Goal: Download file/media

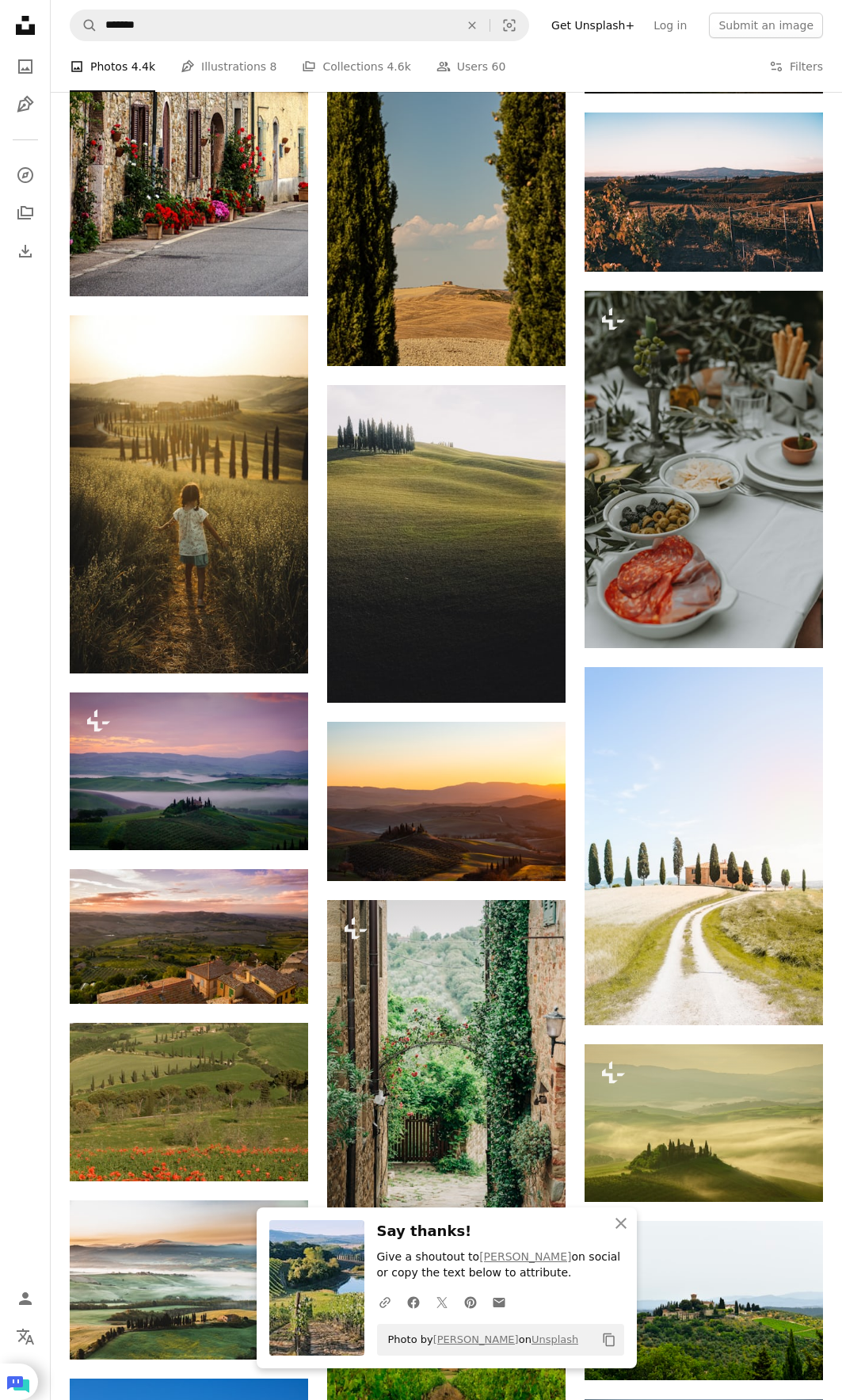
scroll to position [3525, 0]
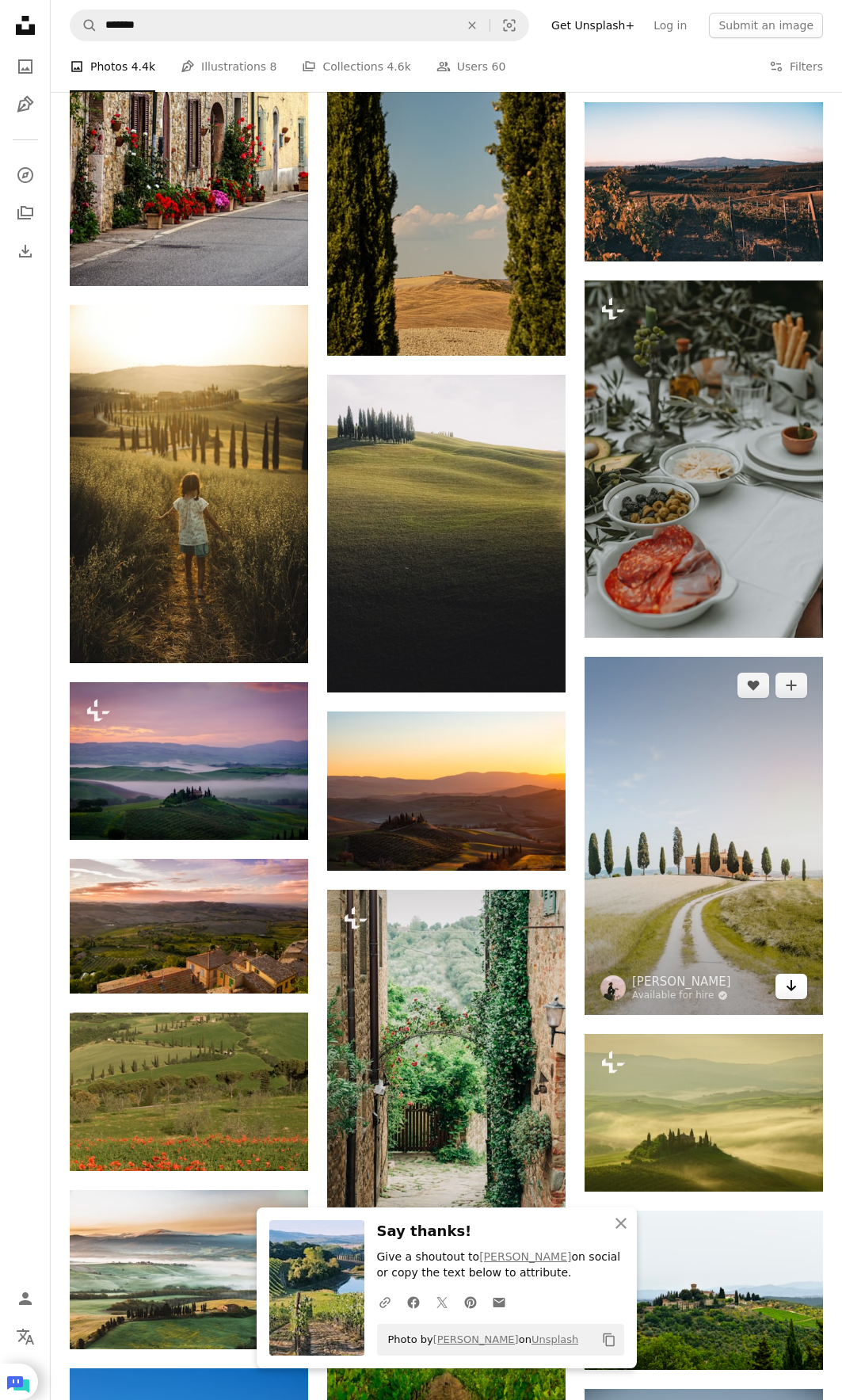
click at [784, 989] on link "Arrow pointing down" at bounding box center [790, 986] width 31 height 25
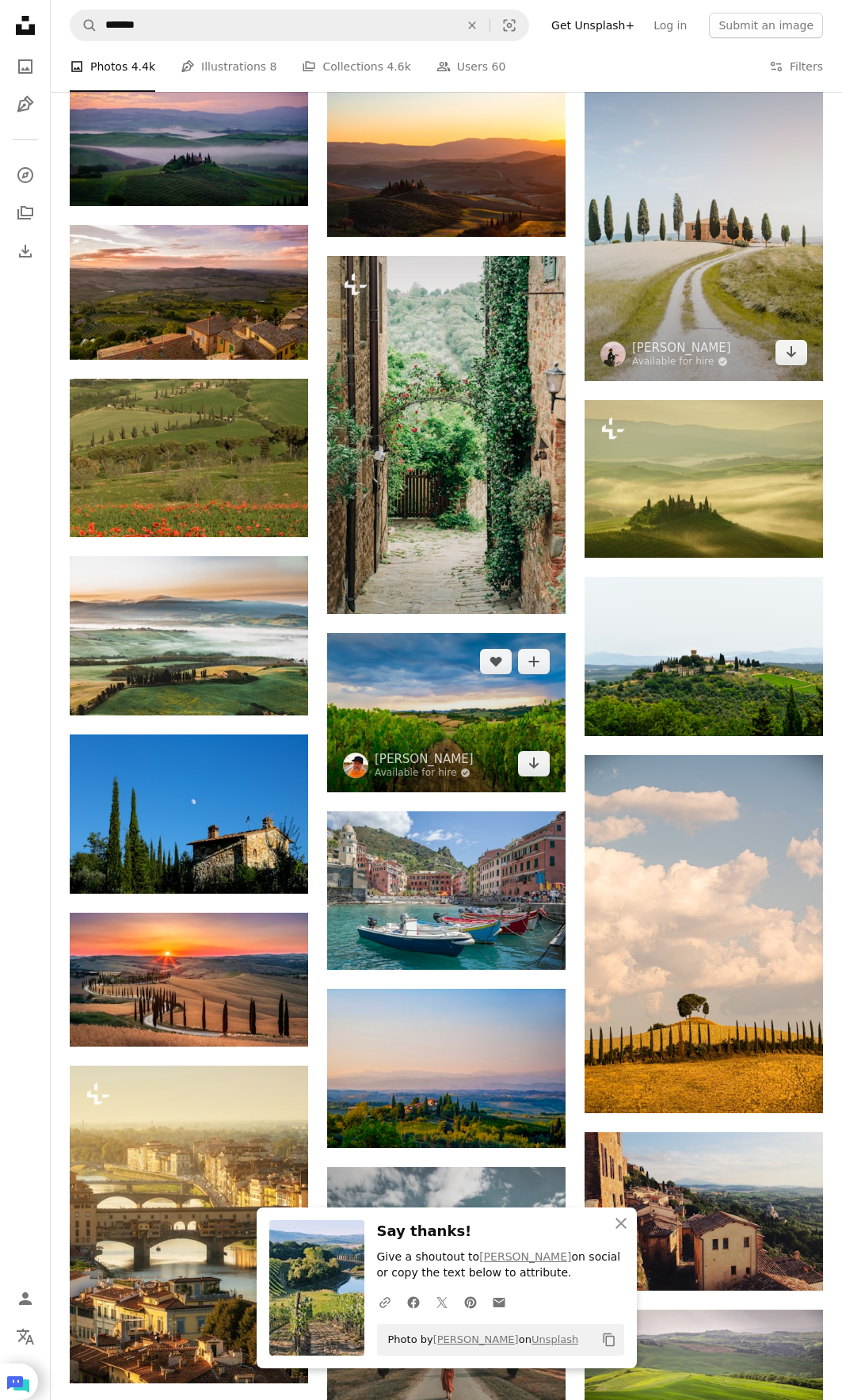
scroll to position [4475, 0]
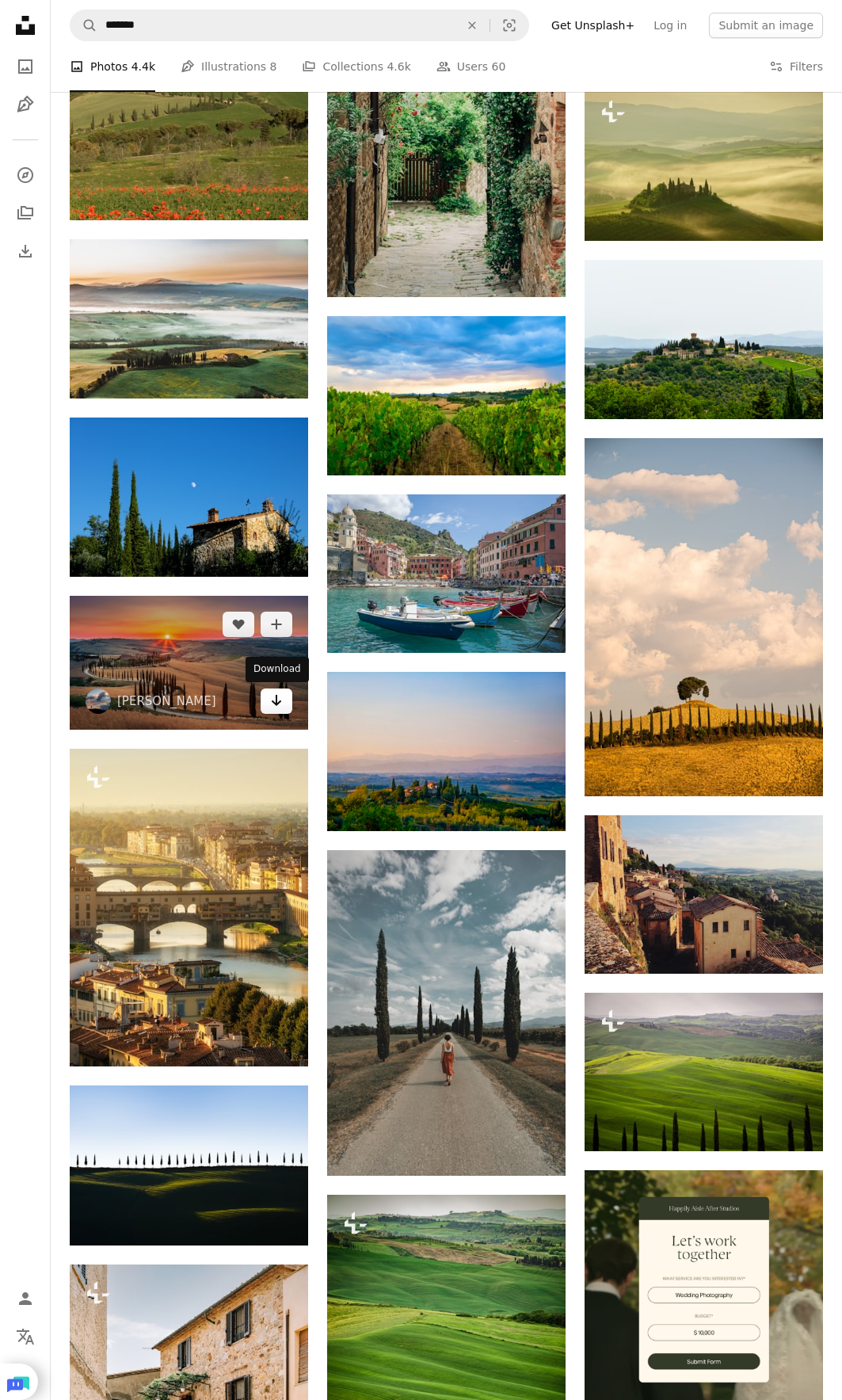
click at [275, 710] on link "Arrow pointing down" at bounding box center [276, 701] width 31 height 25
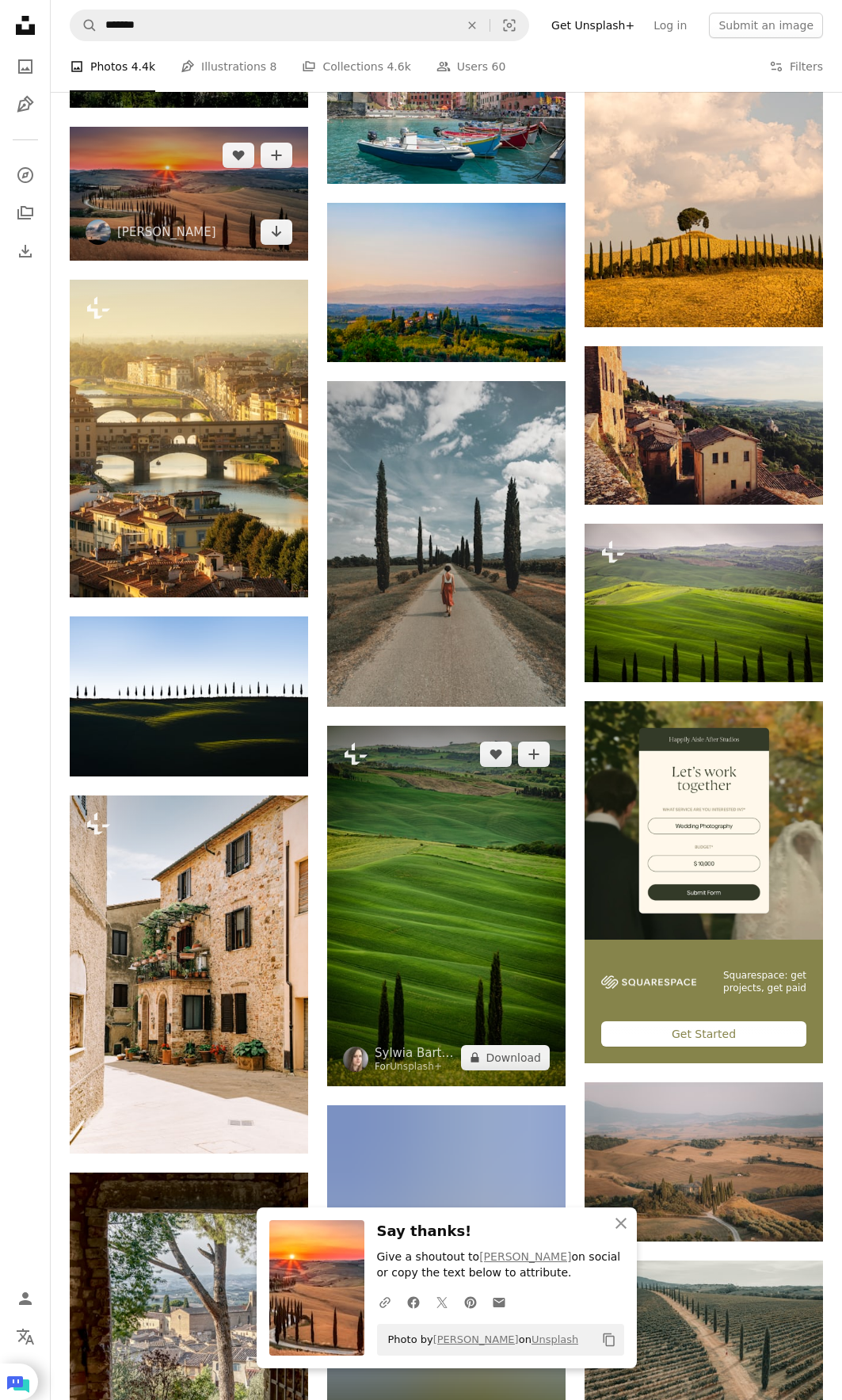
scroll to position [4951, 0]
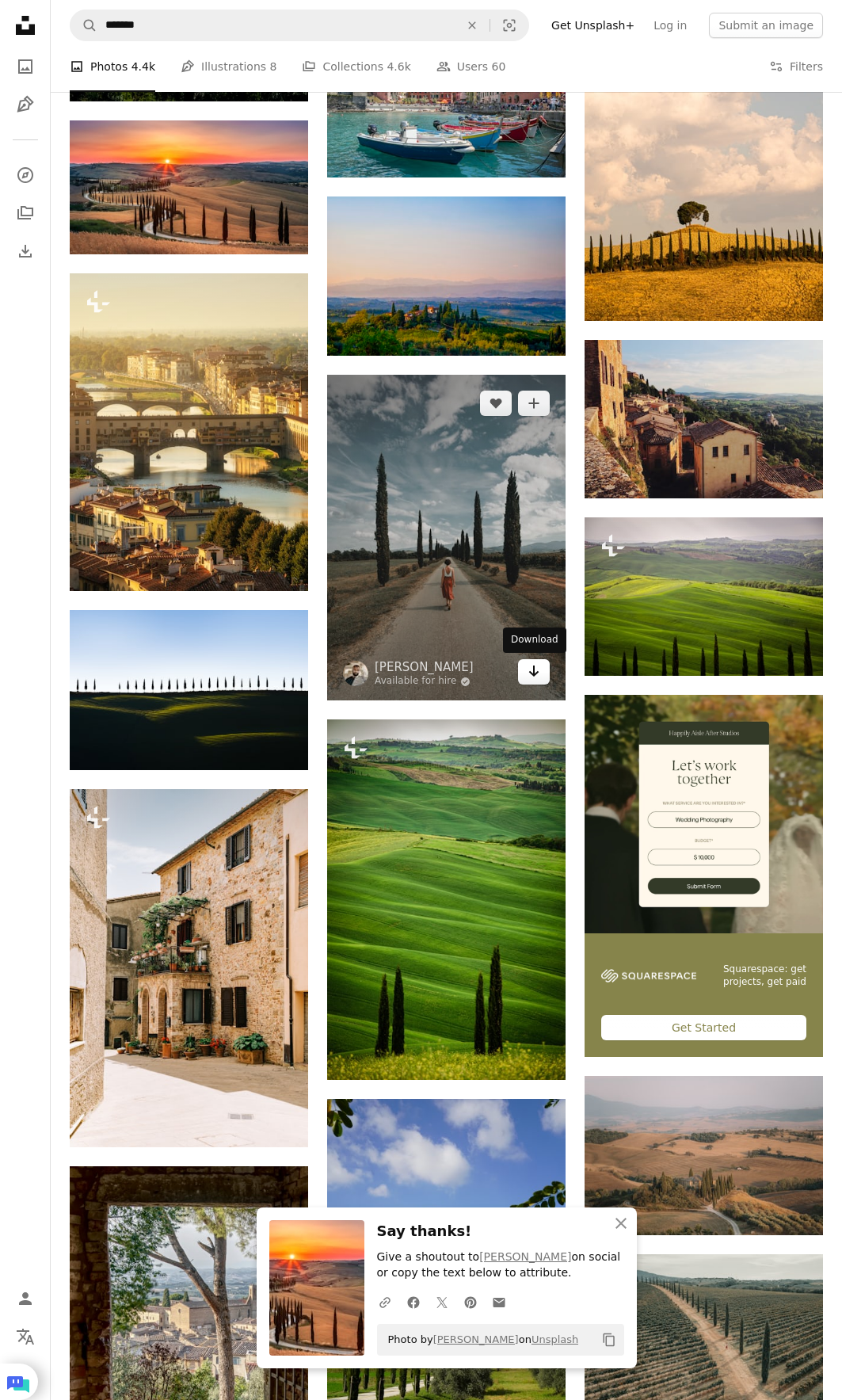
click at [527, 677] on icon "Arrow pointing down" at bounding box center [533, 670] width 13 height 19
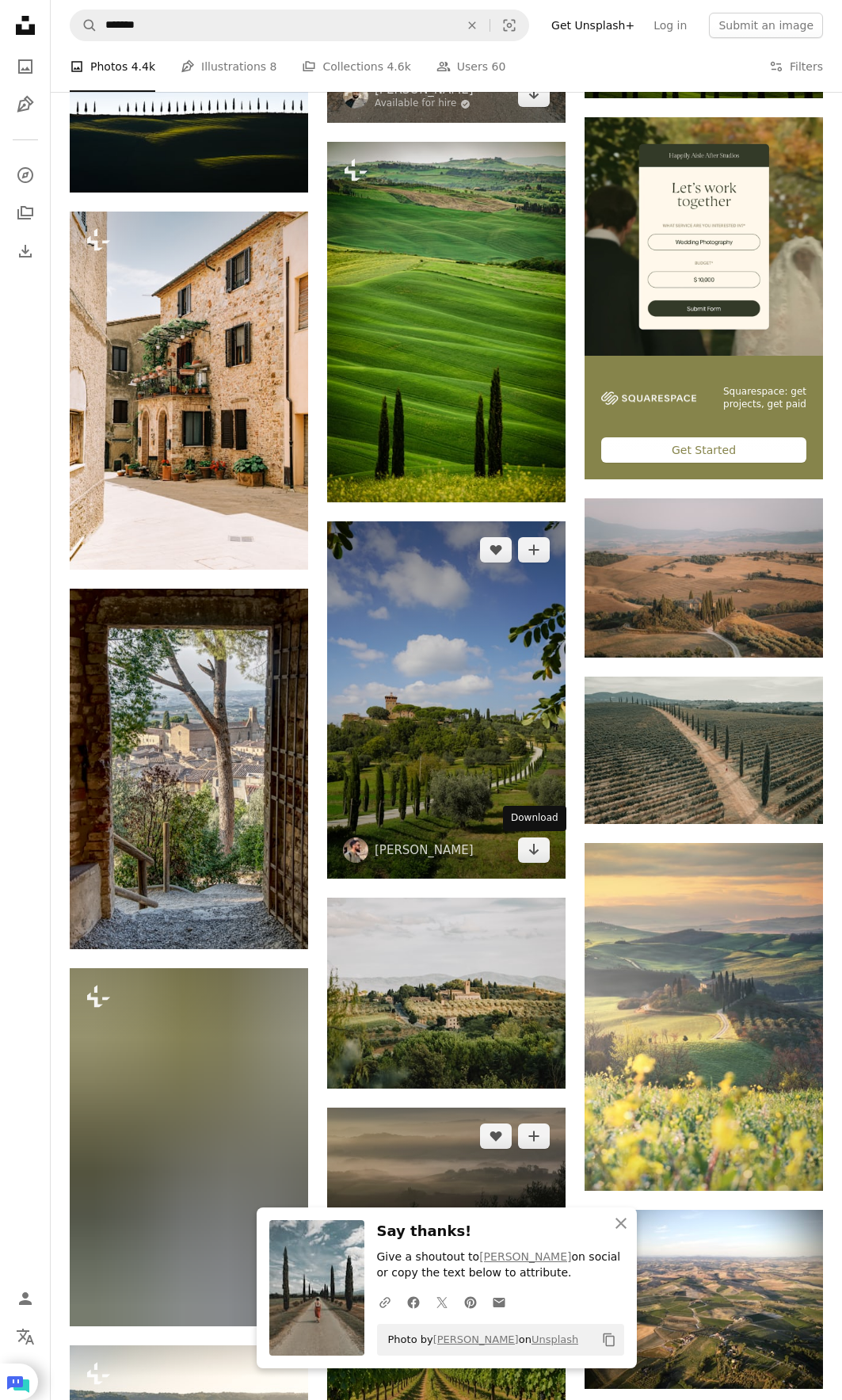
scroll to position [5743, 0]
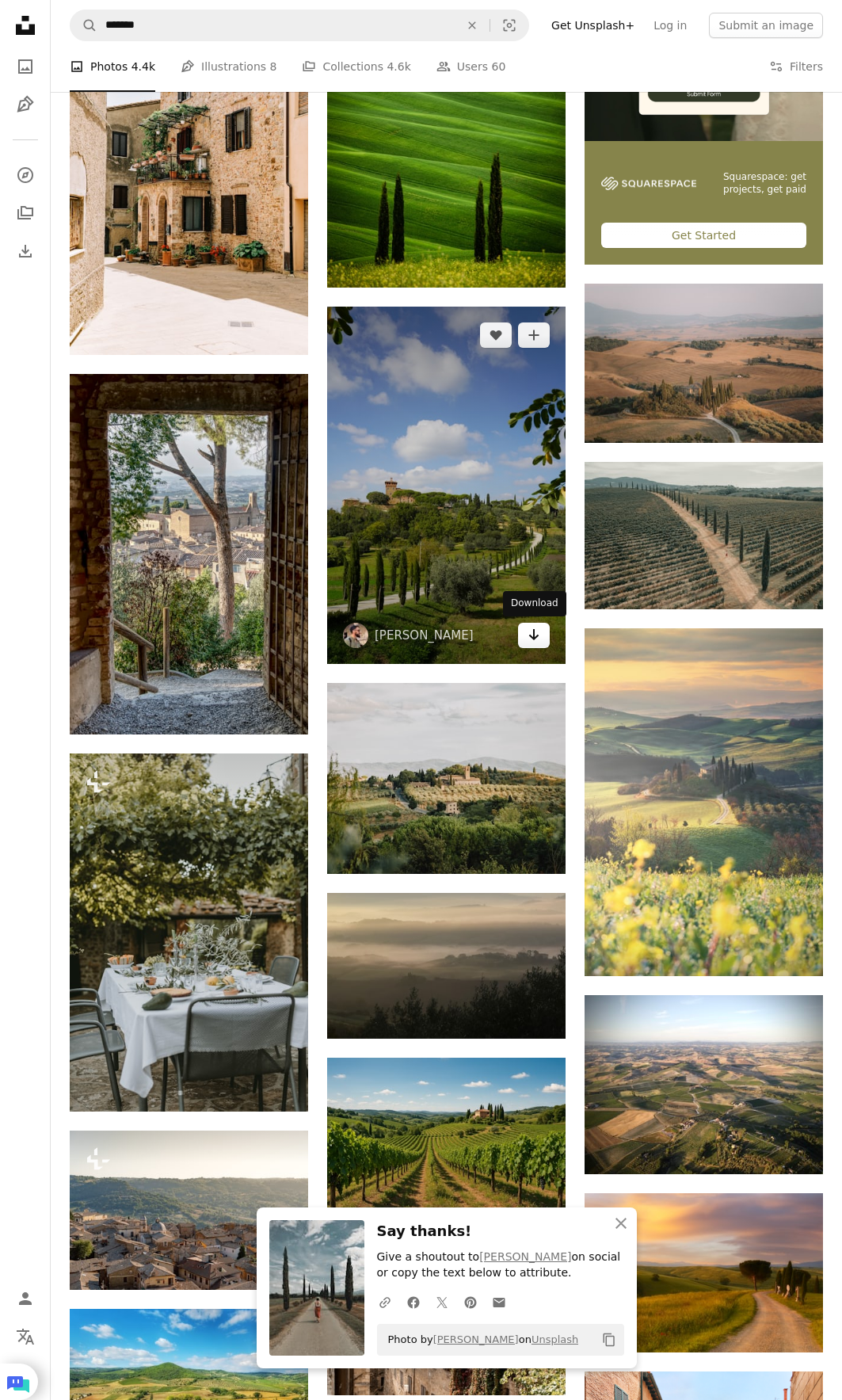
click at [537, 636] on icon "Download" at bounding box center [534, 634] width 10 height 11
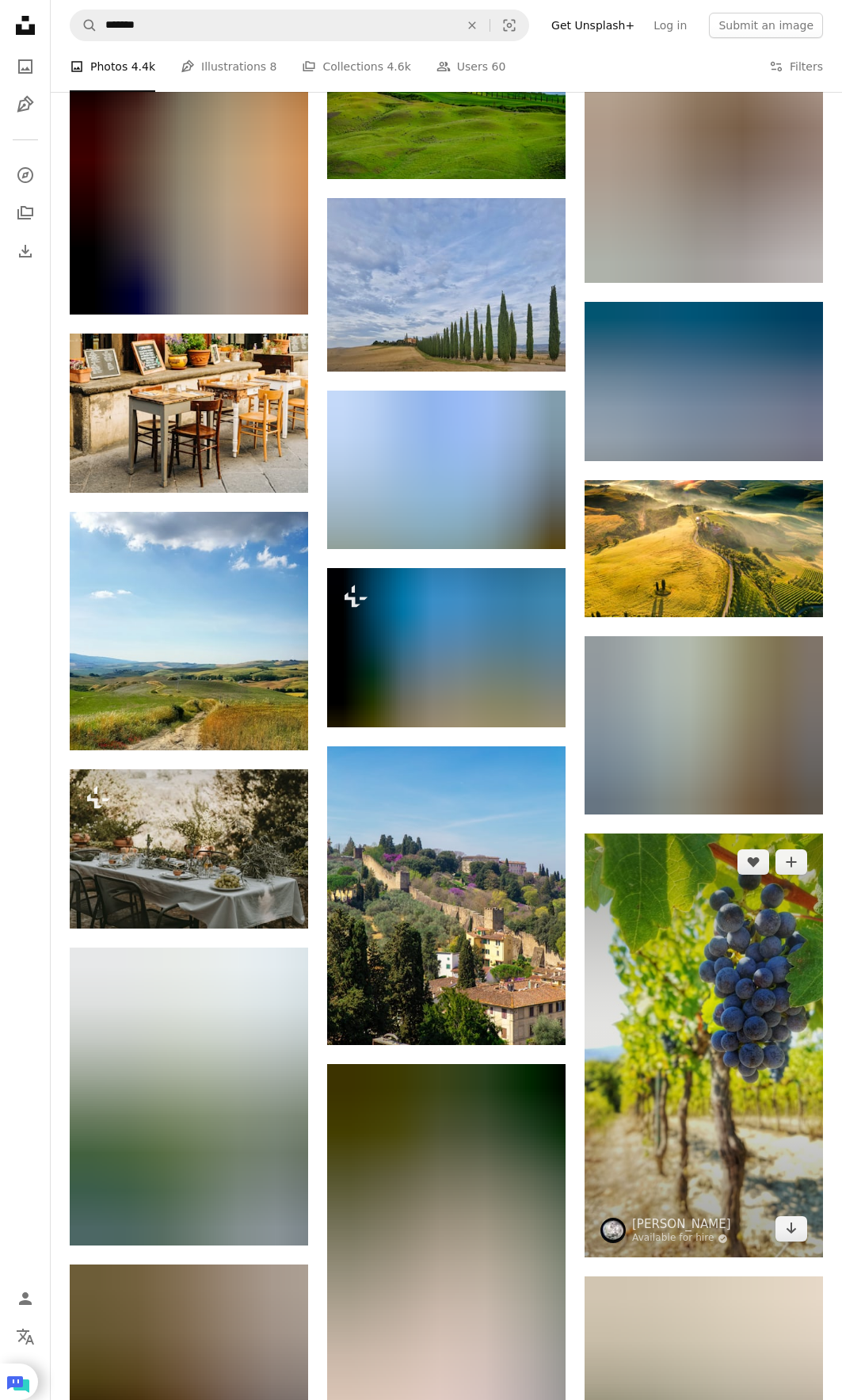
scroll to position [8594, 0]
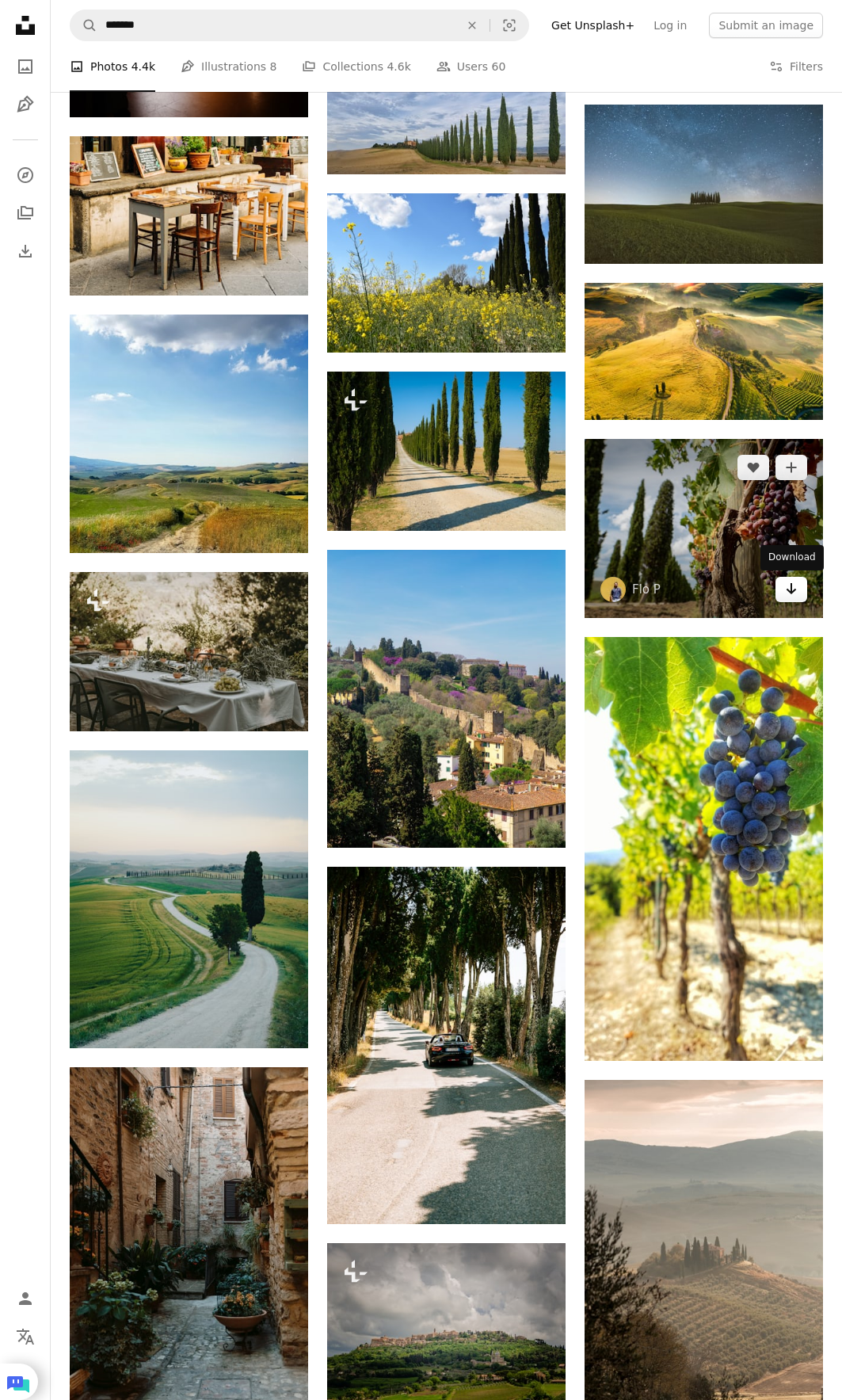
click at [785, 598] on icon "Arrow pointing down" at bounding box center [790, 588] width 13 height 19
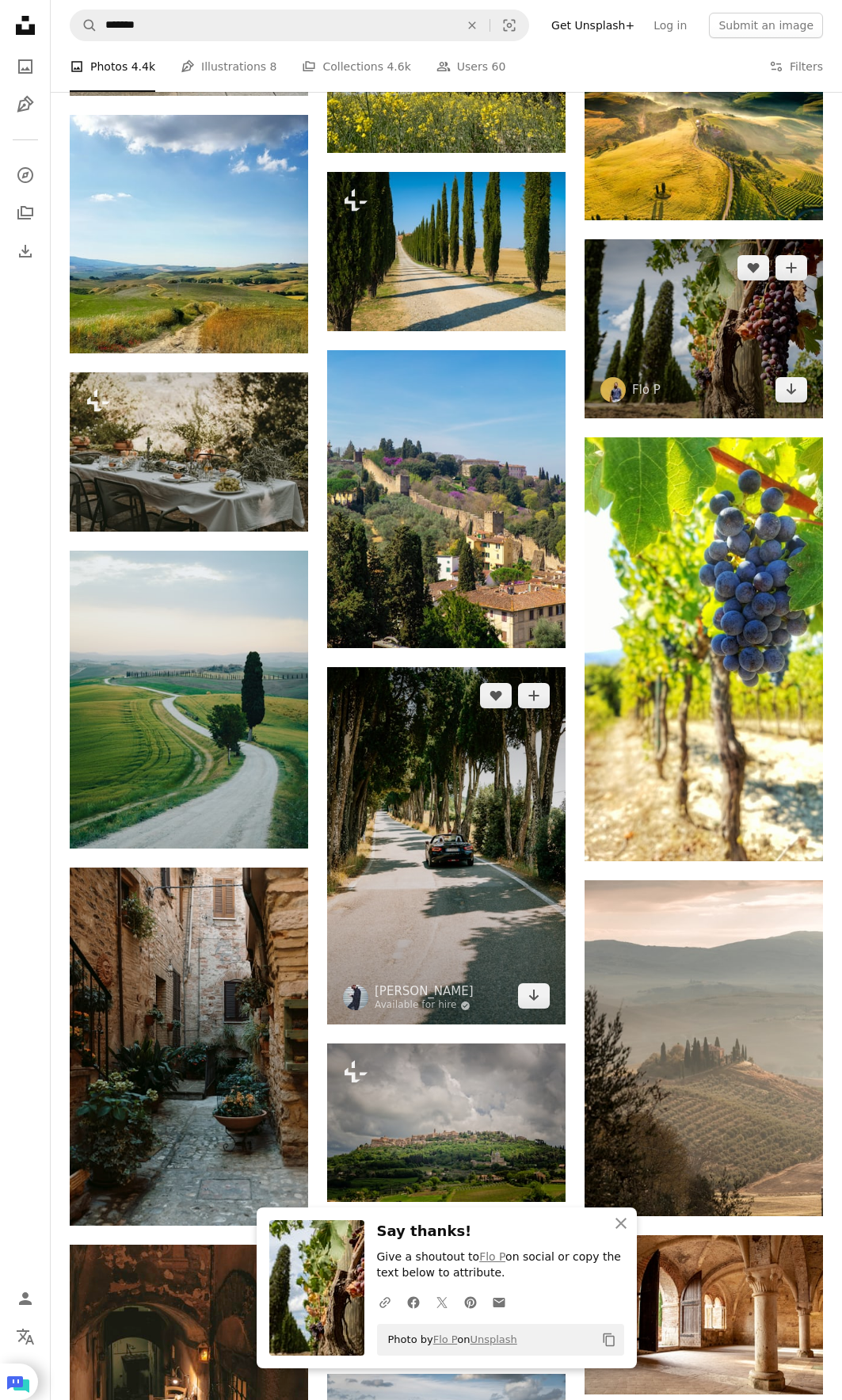
scroll to position [8911, 0]
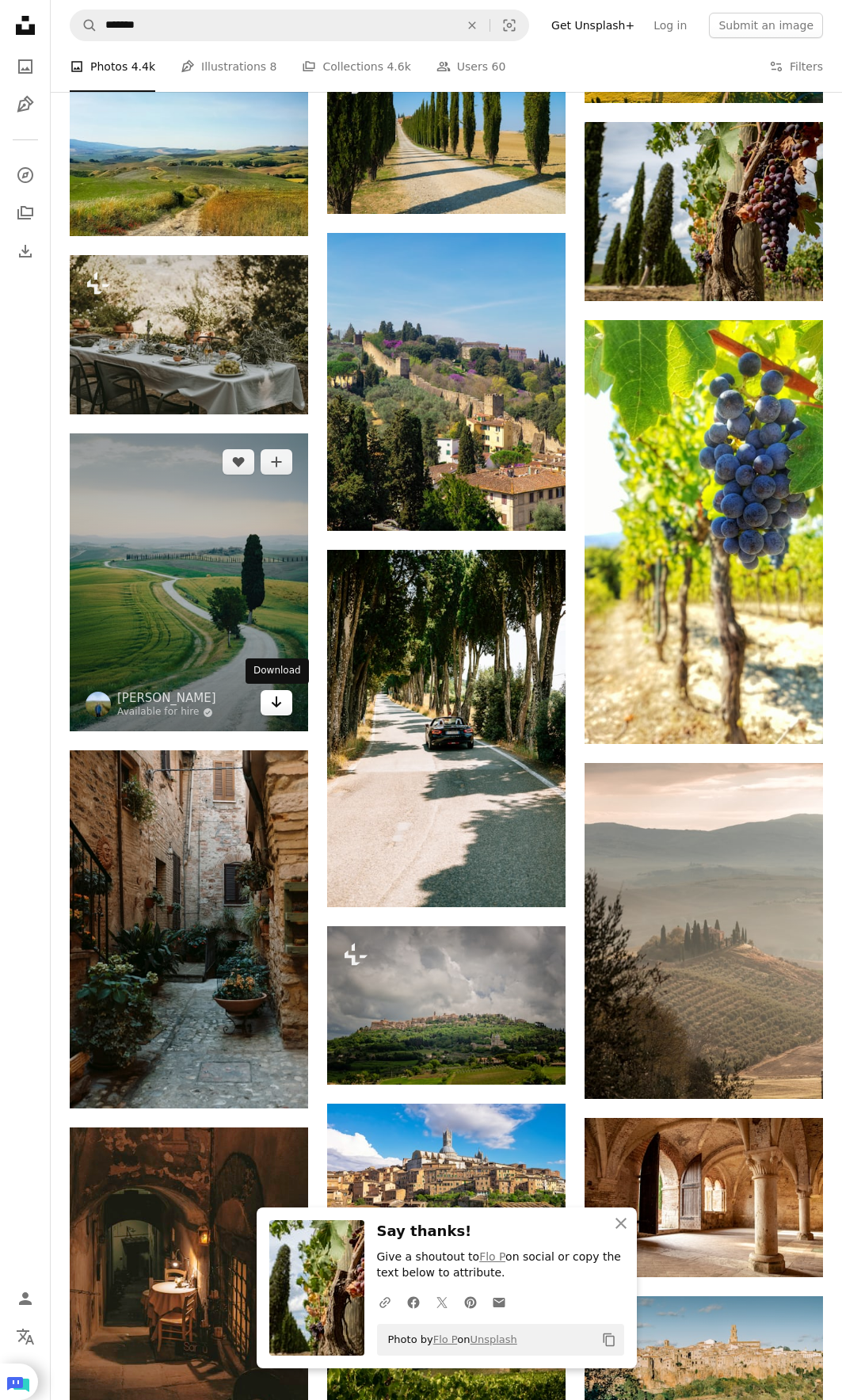
click at [278, 707] on icon "Download" at bounding box center [277, 702] width 10 height 11
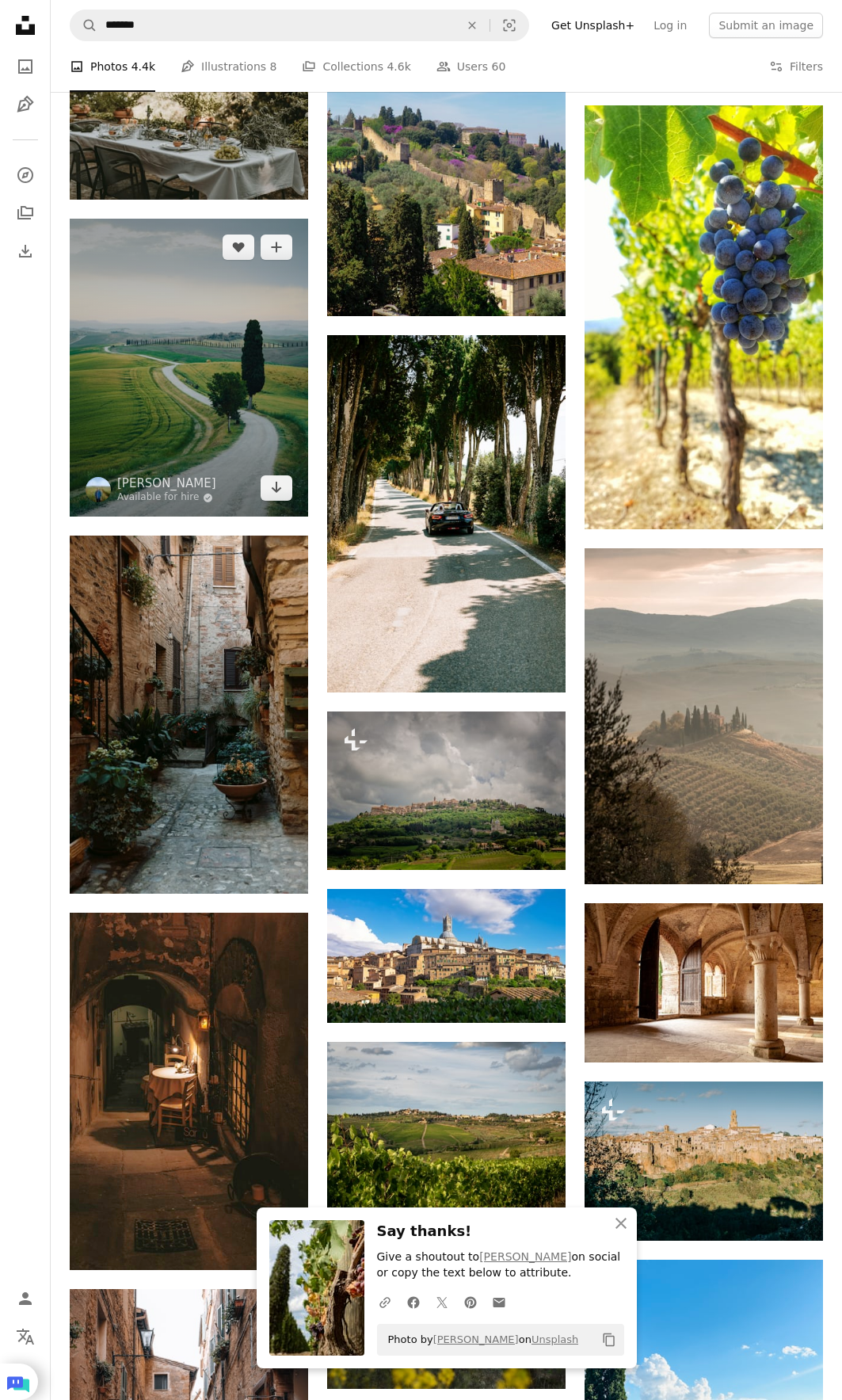
scroll to position [9228, 0]
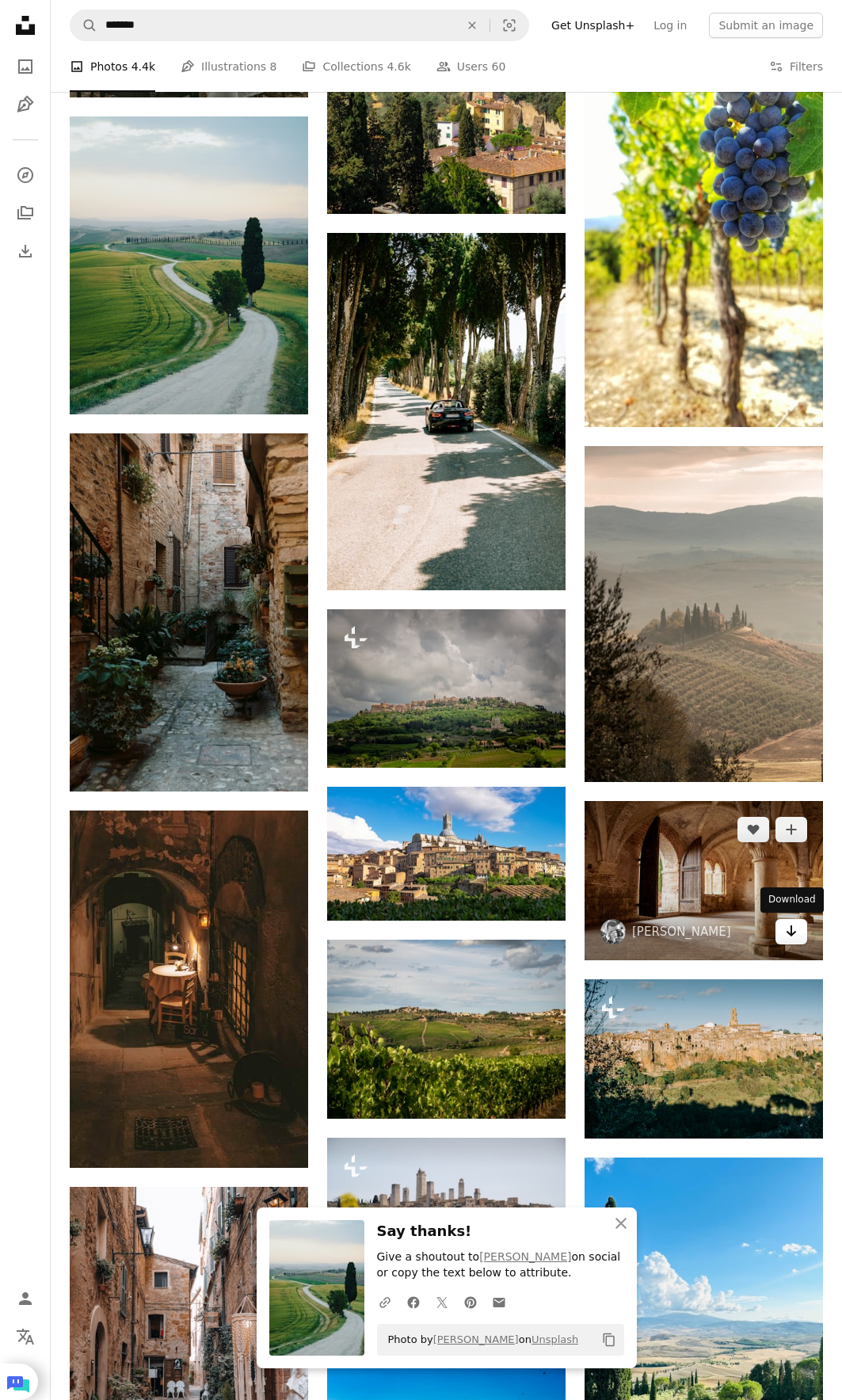
click at [794, 926] on icon "Arrow pointing down" at bounding box center [790, 930] width 13 height 19
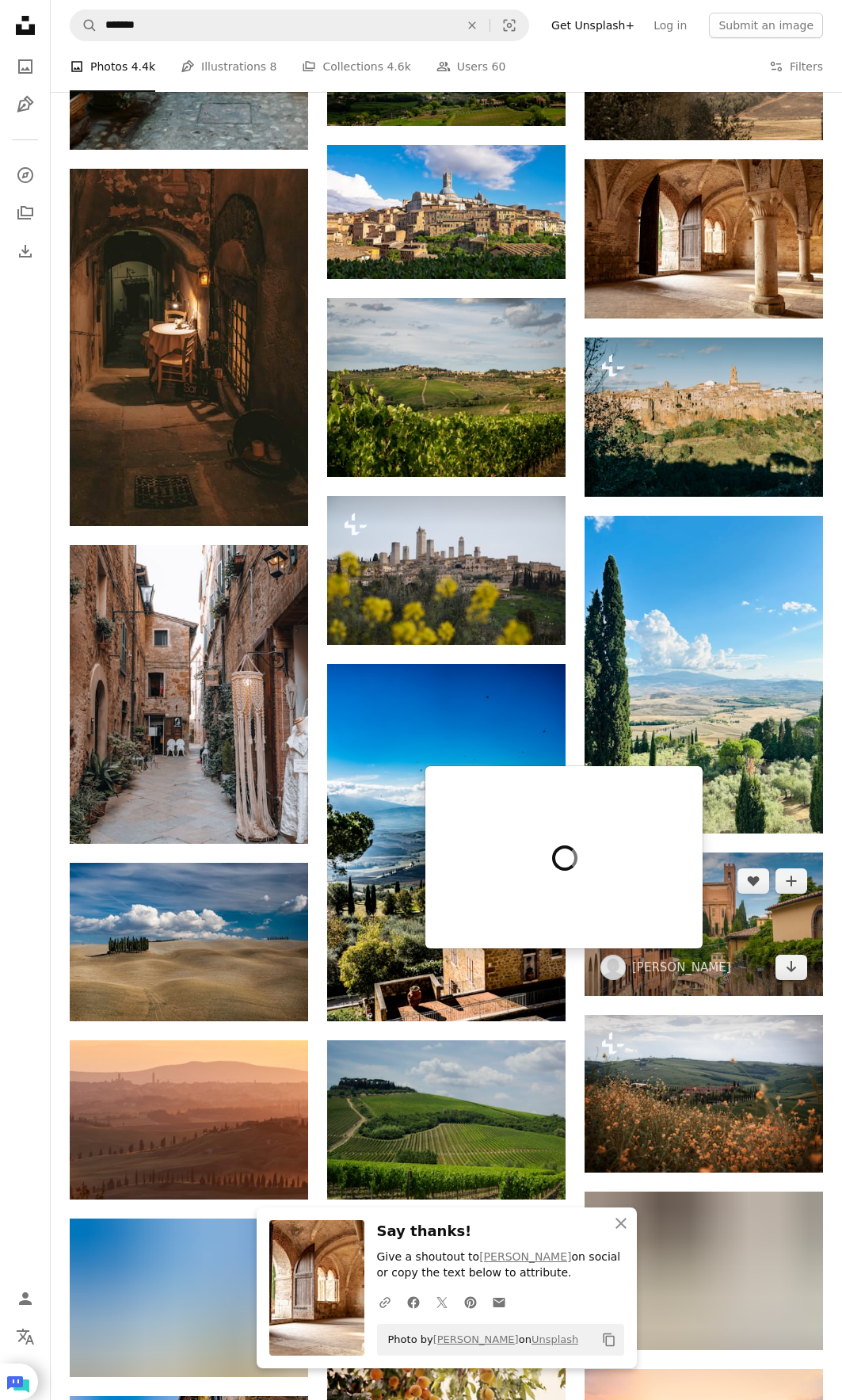
scroll to position [10178, 0]
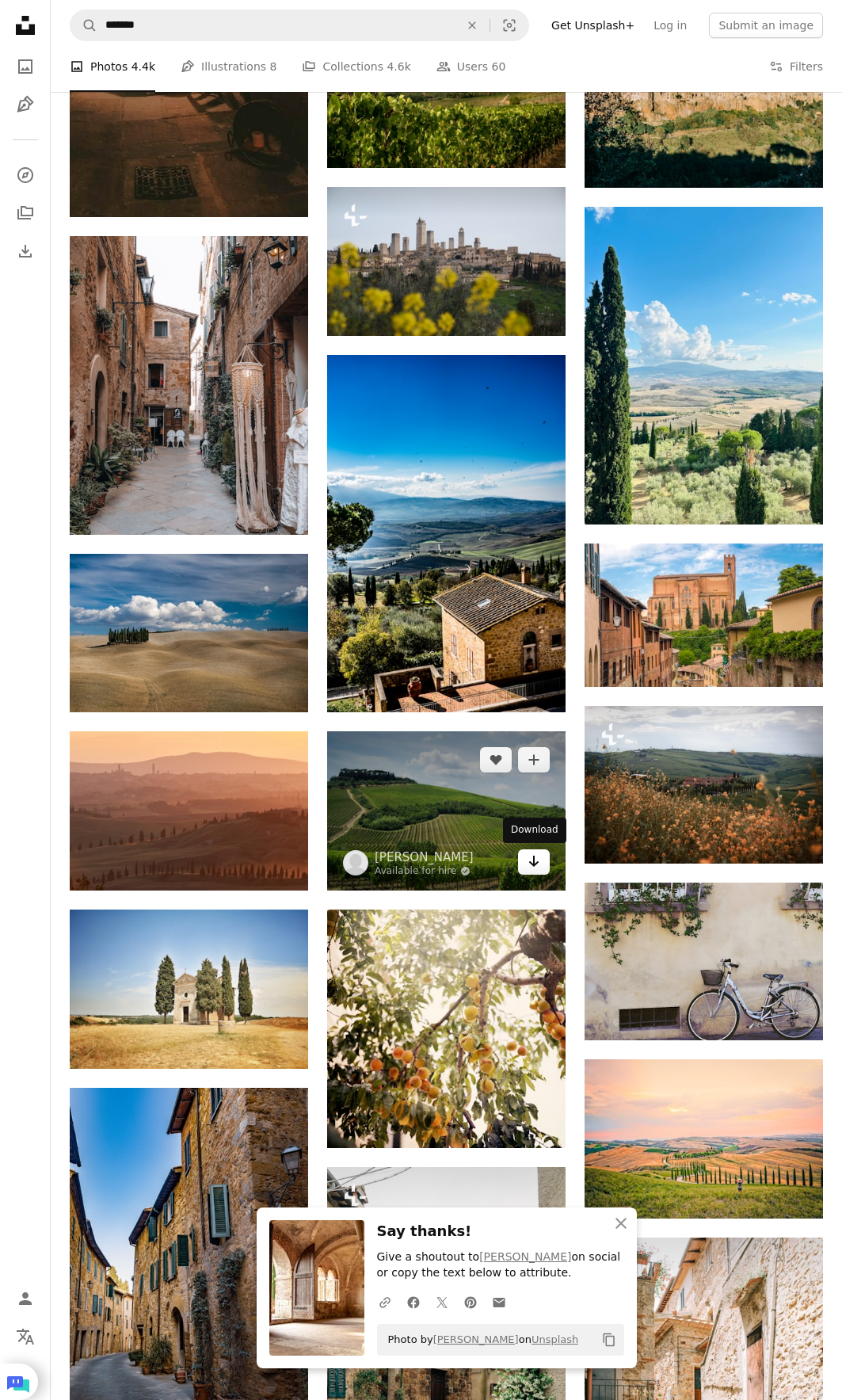
click at [537, 872] on link "Arrow pointing down" at bounding box center [533, 862] width 31 height 25
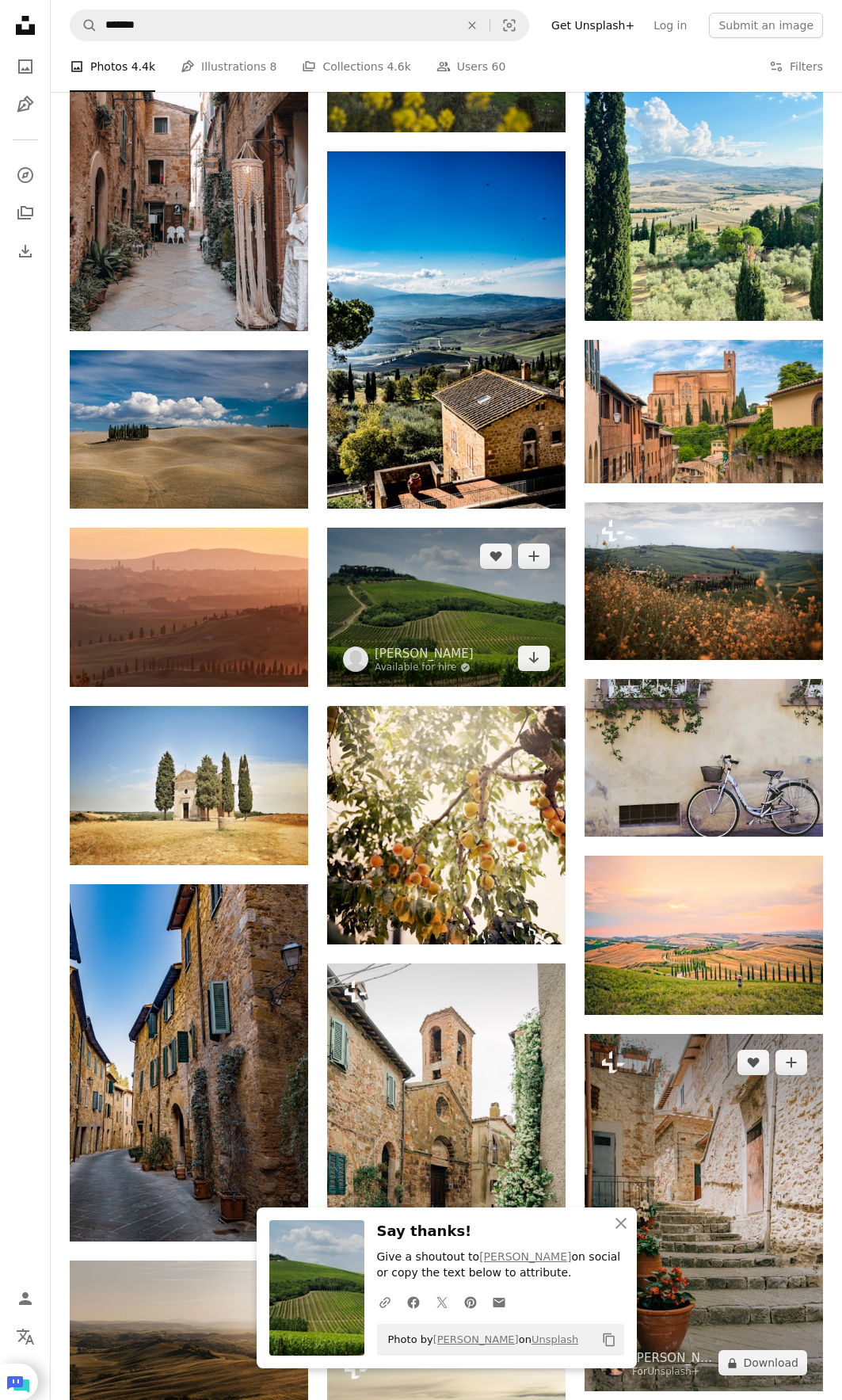
scroll to position [10574, 0]
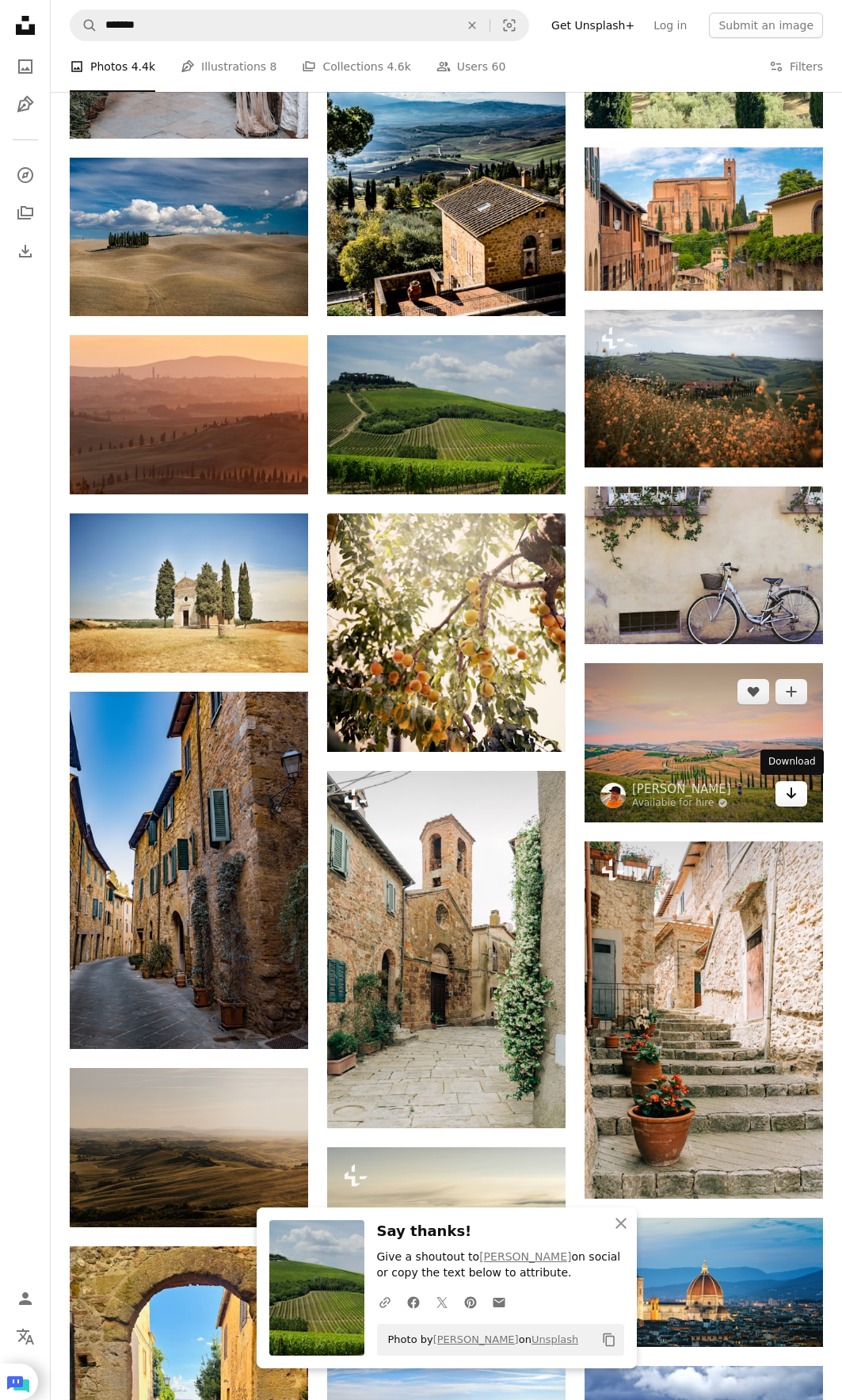
click at [793, 788] on icon "Arrow pointing down" at bounding box center [790, 793] width 13 height 19
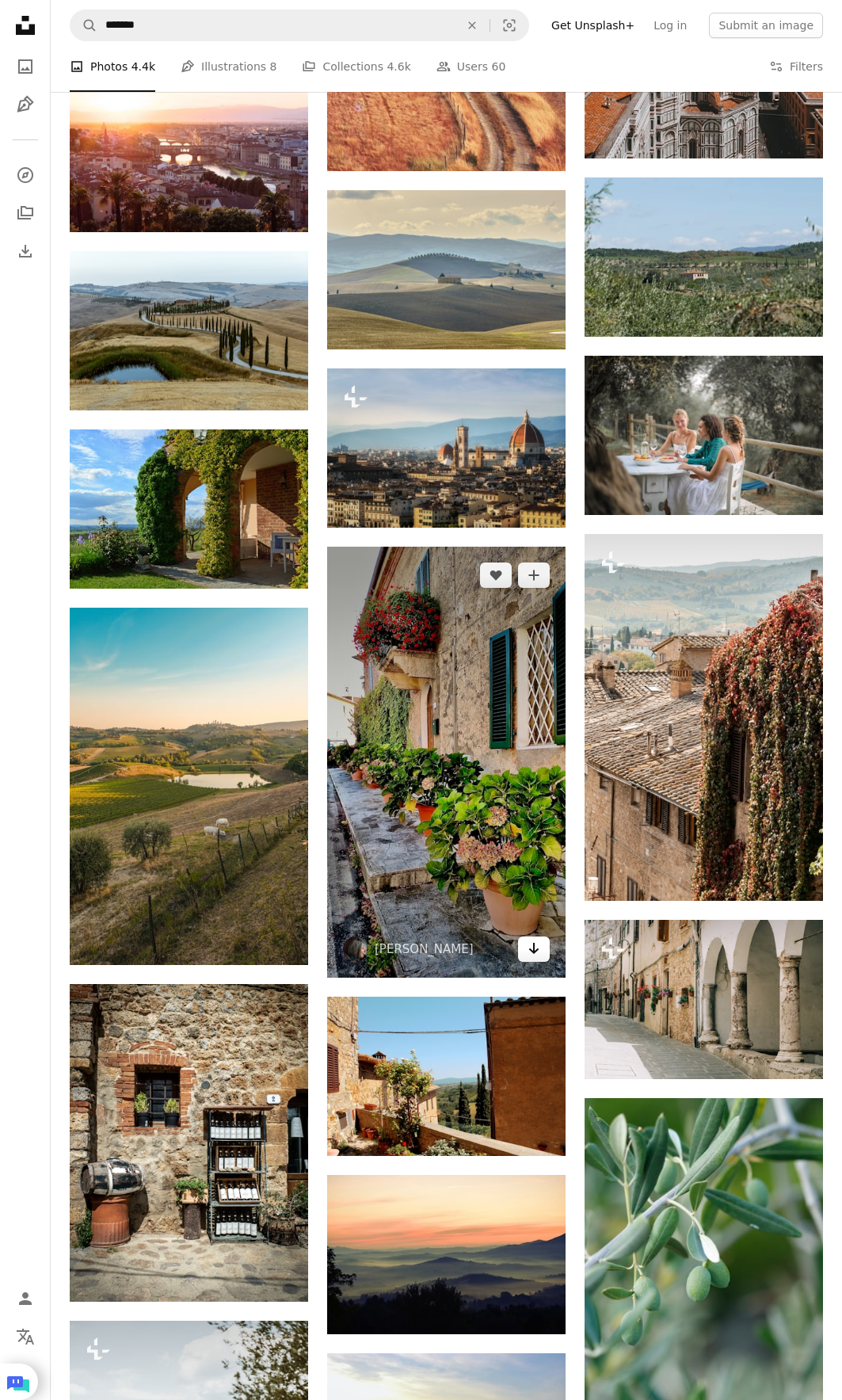
scroll to position [13030, 0]
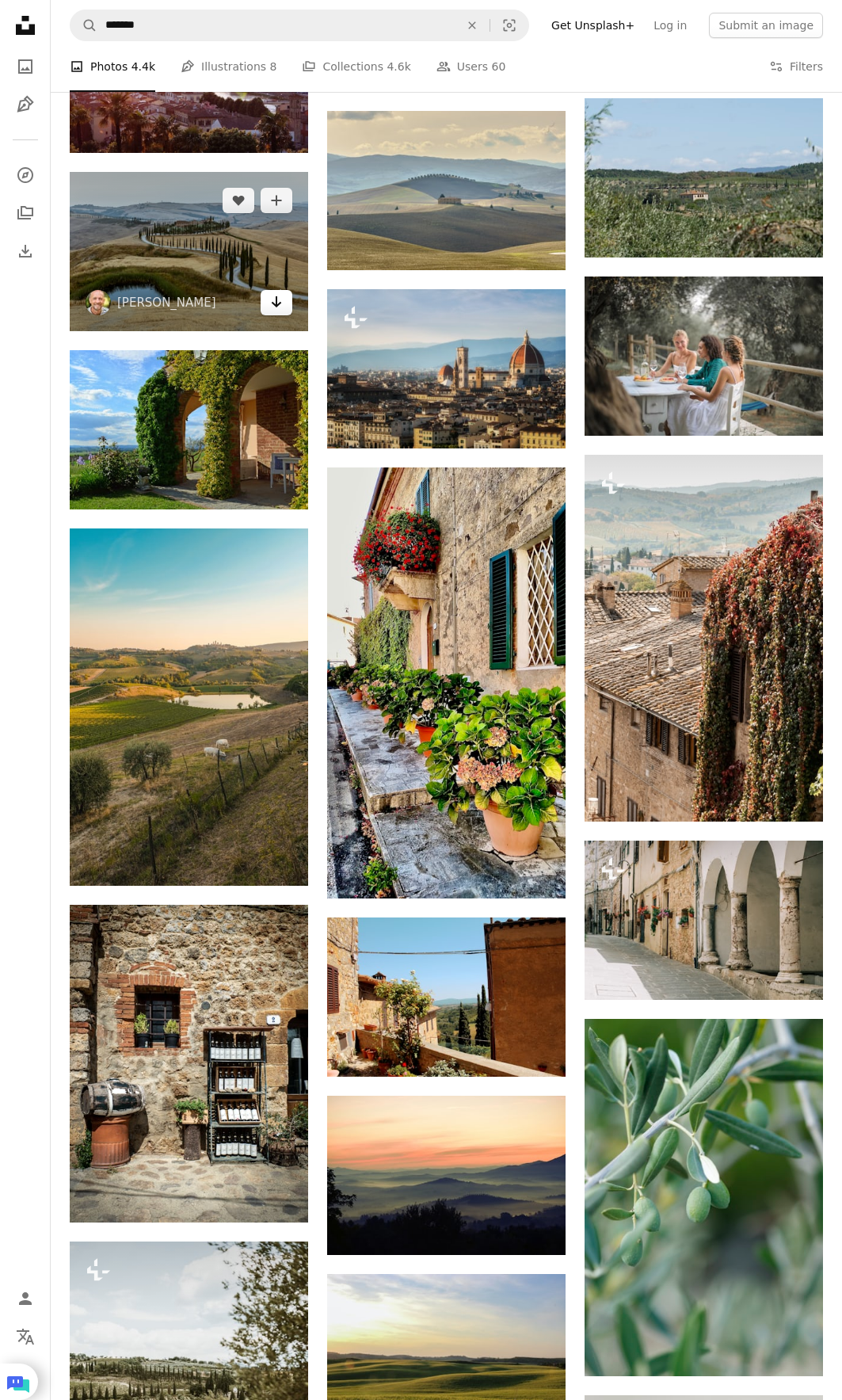
click at [270, 311] on icon "Arrow pointing down" at bounding box center [276, 301] width 13 height 19
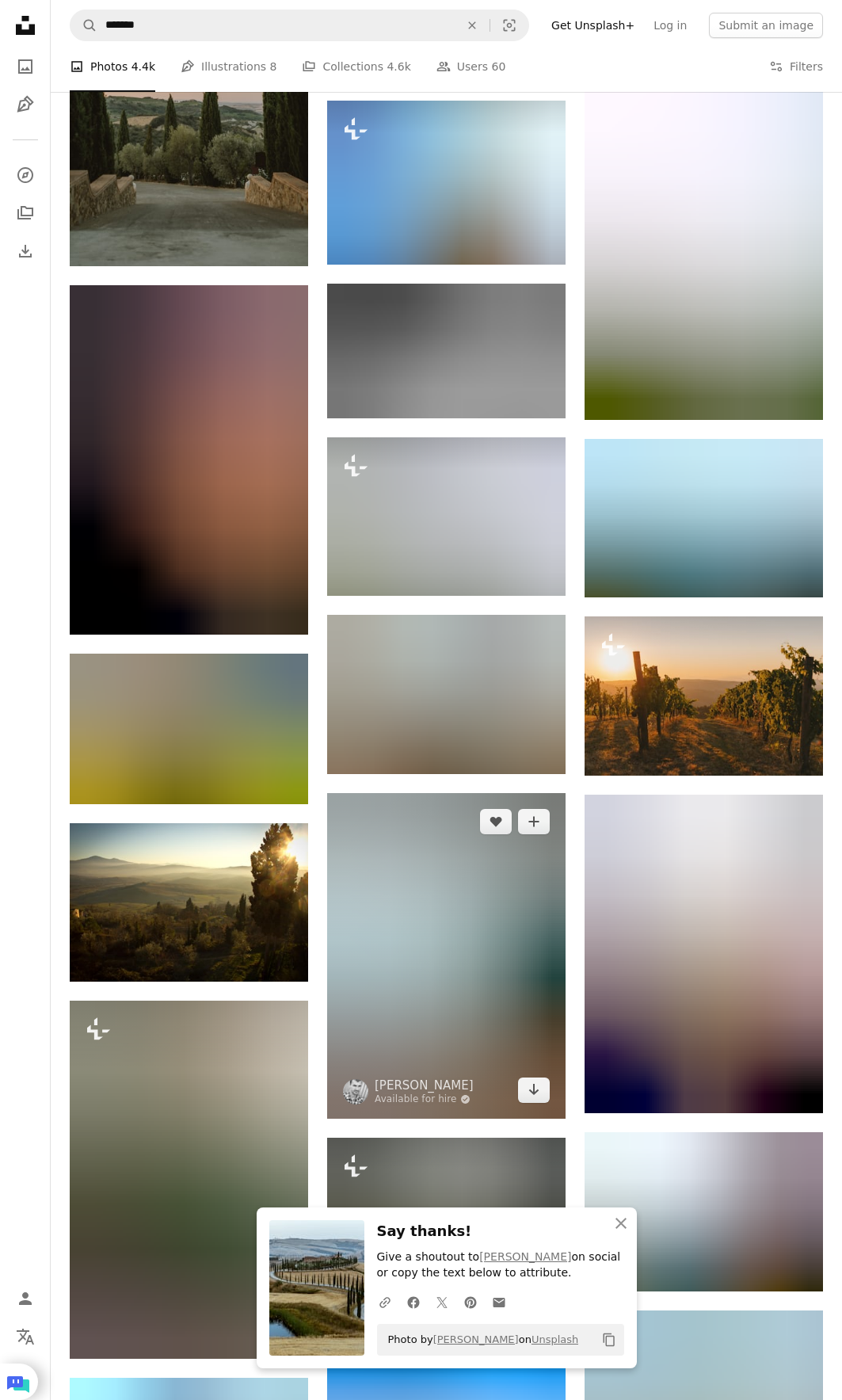
scroll to position [14852, 0]
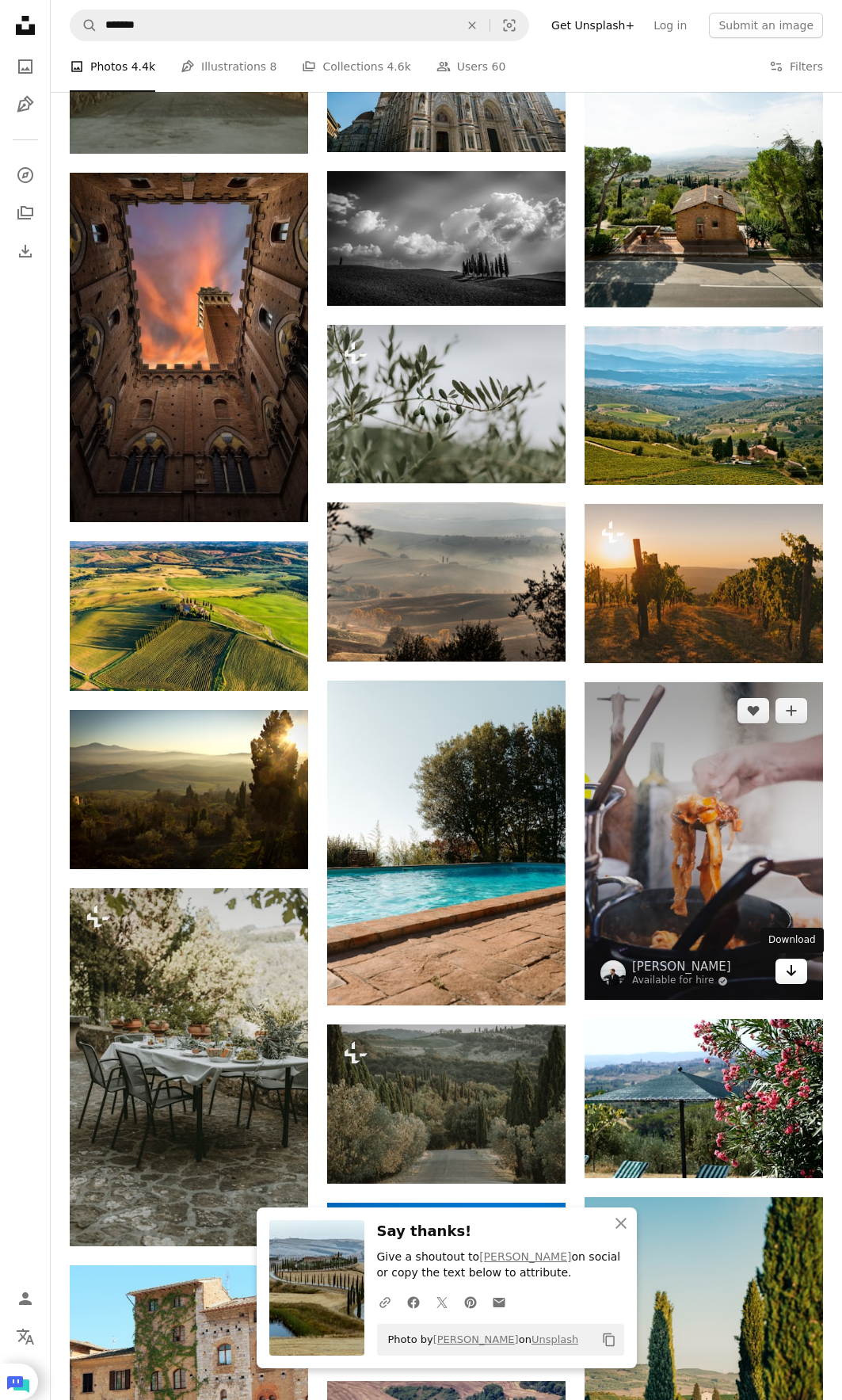
click at [790, 968] on icon "Arrow pointing down" at bounding box center [790, 970] width 13 height 19
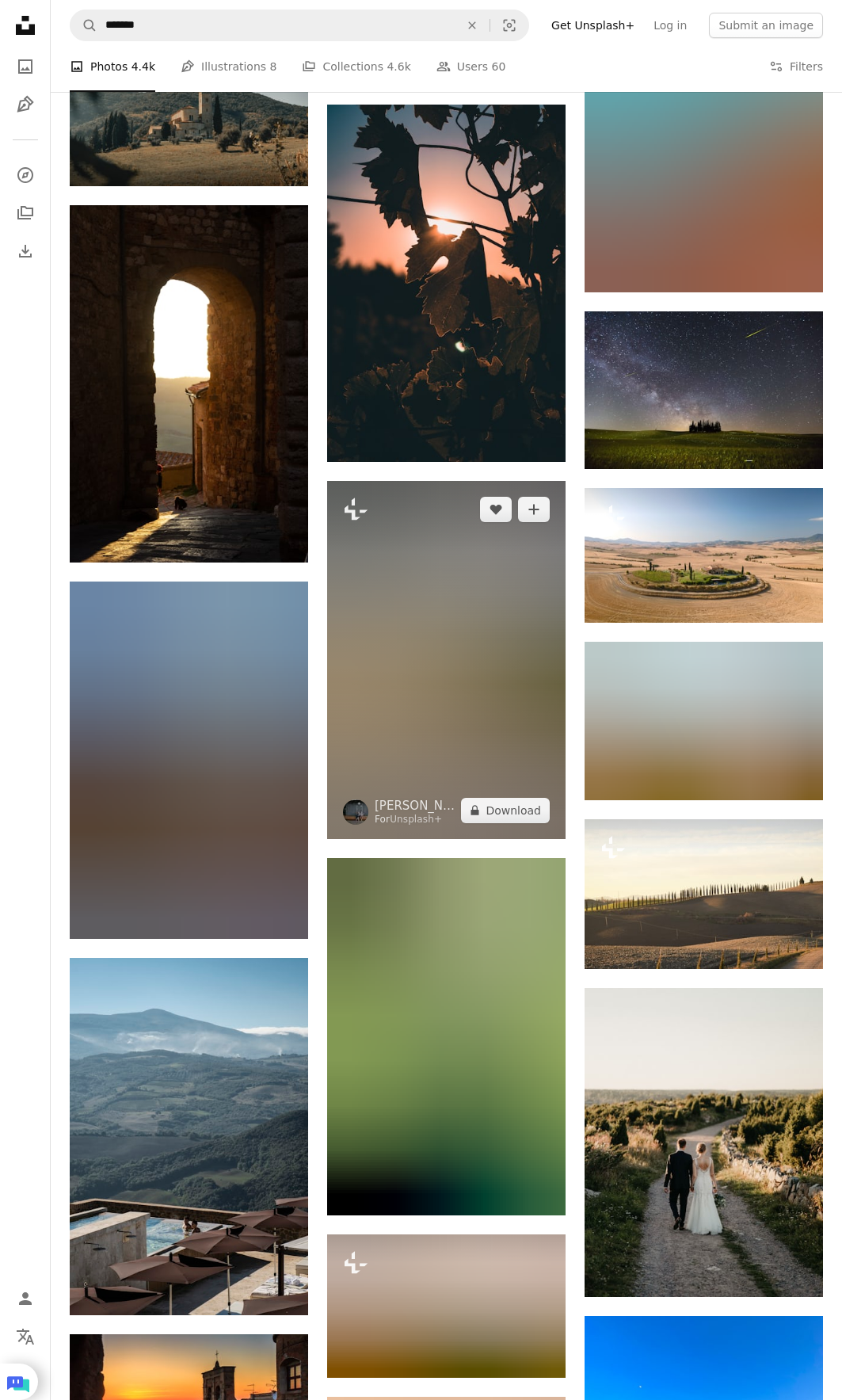
scroll to position [17070, 0]
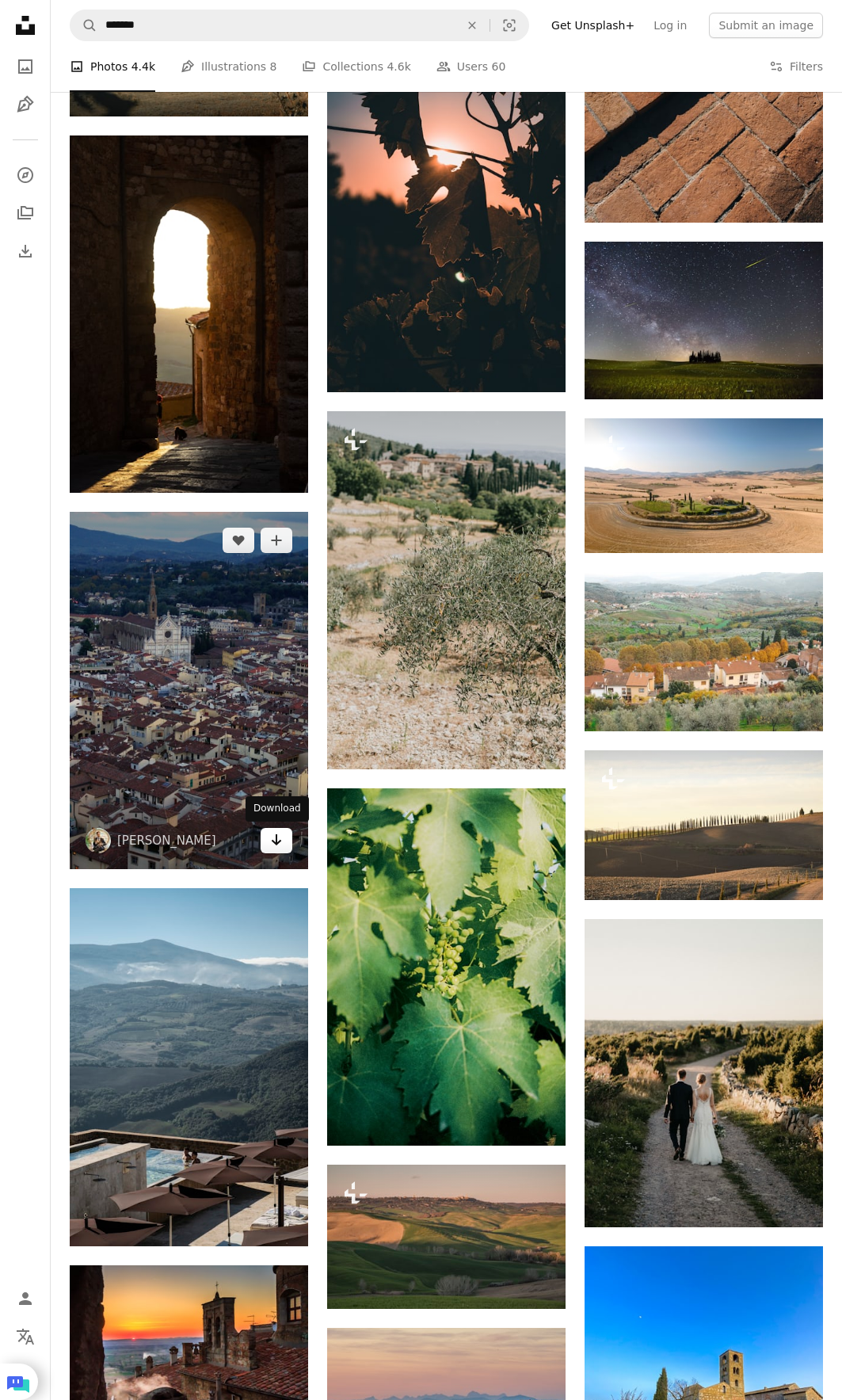
click at [284, 844] on link "Arrow pointing down" at bounding box center [276, 841] width 31 height 25
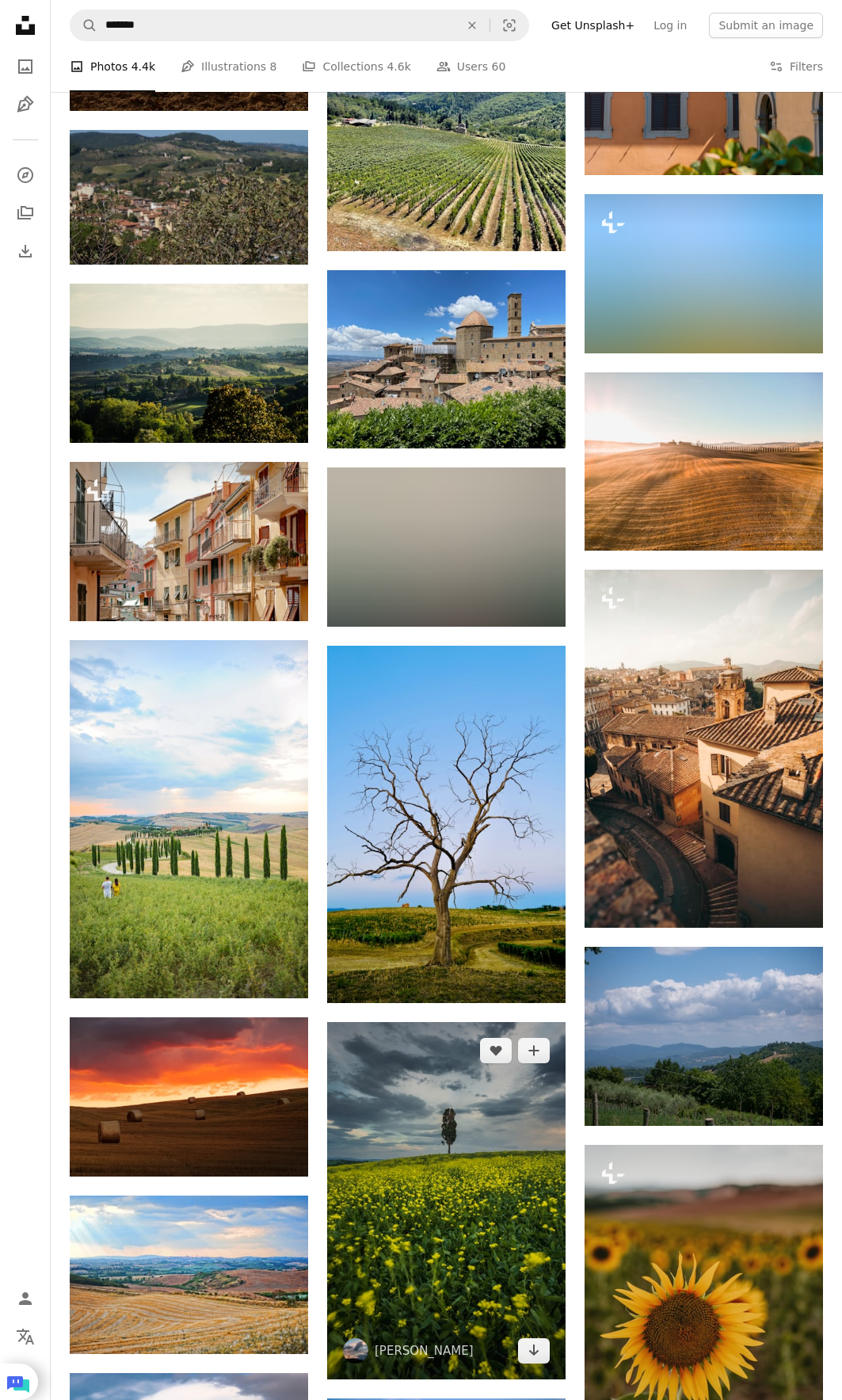
scroll to position [20472, 0]
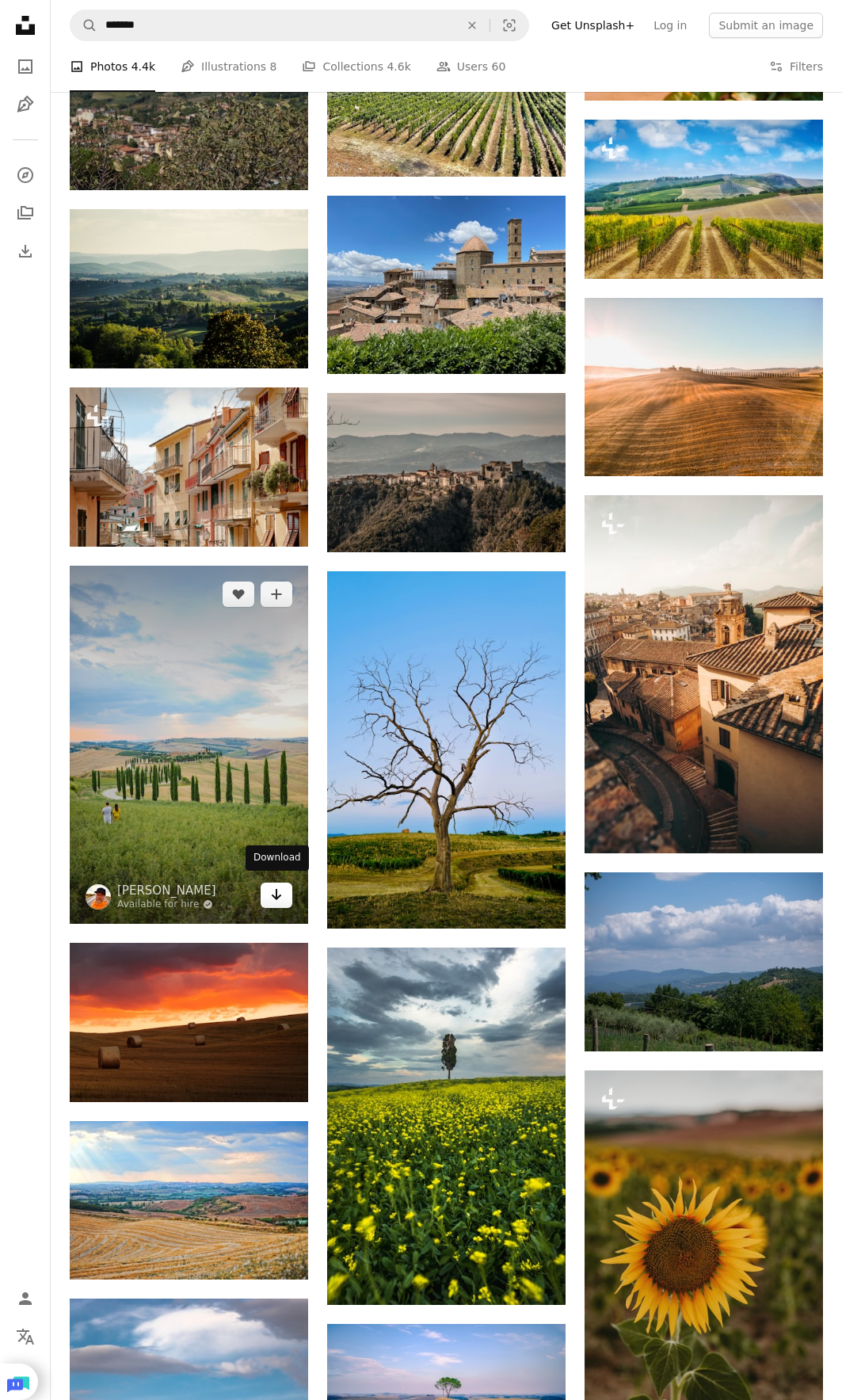
click at [275, 898] on link "Arrow pointing down" at bounding box center [276, 895] width 31 height 25
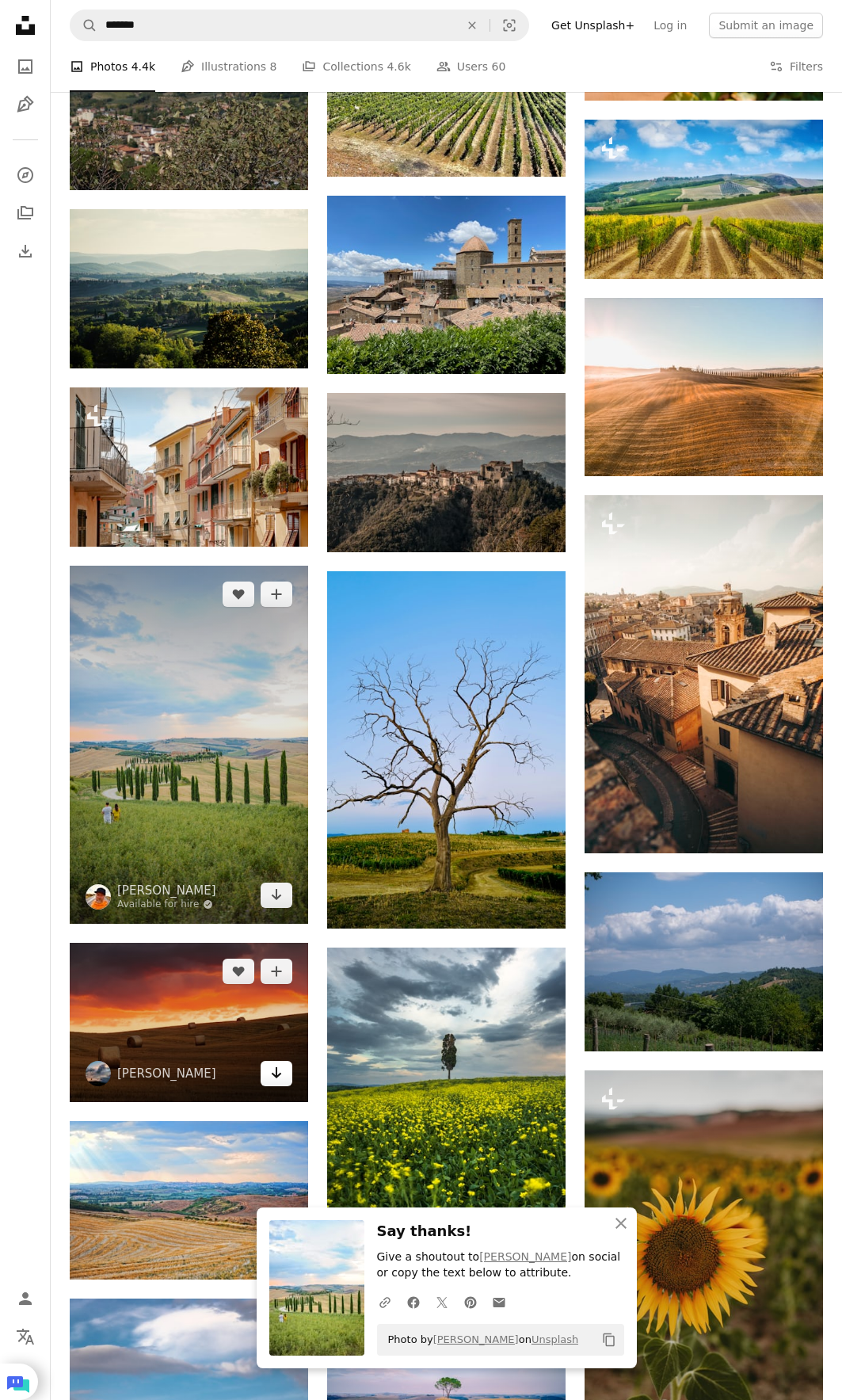
scroll to position [20868, 0]
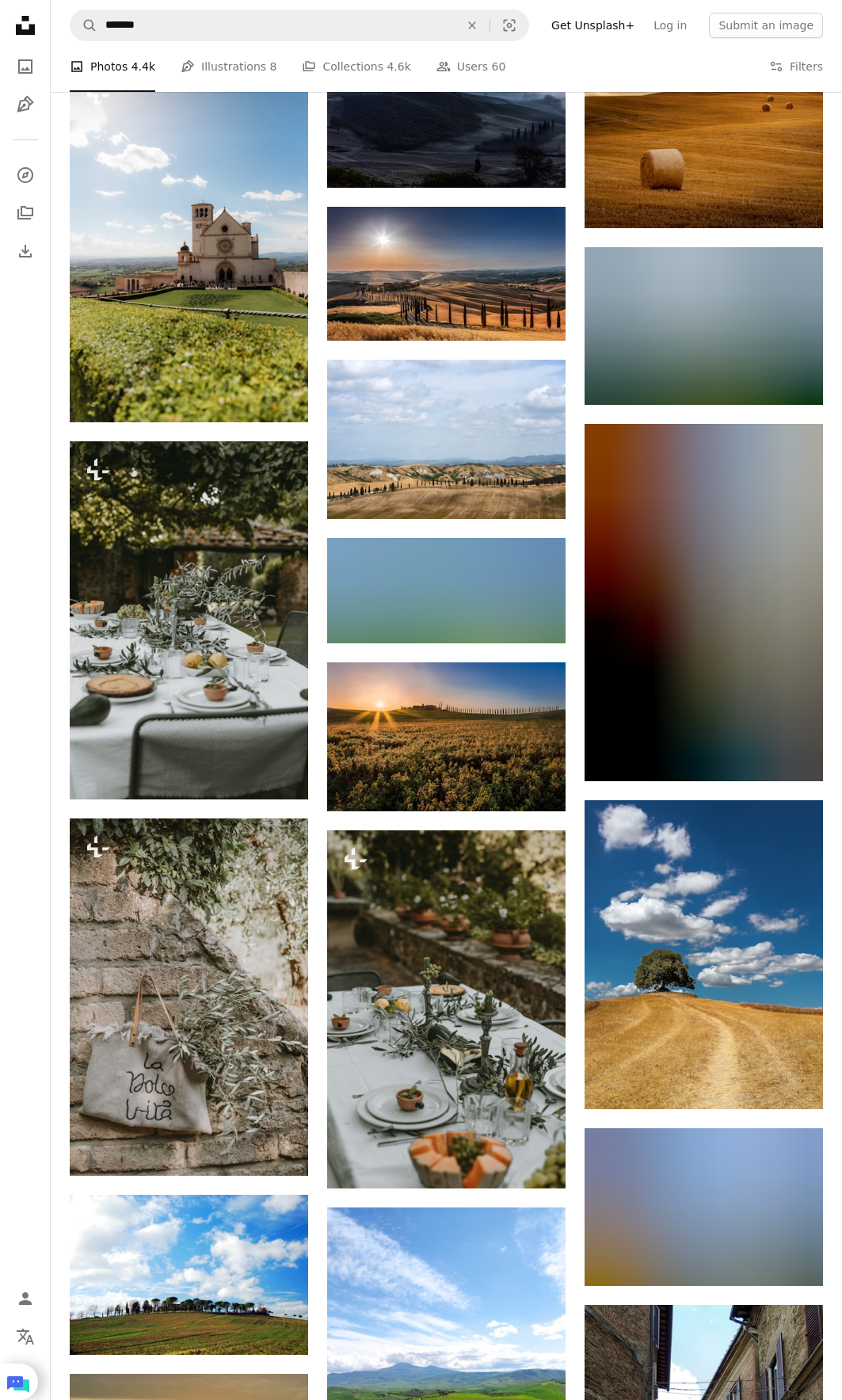
scroll to position [22689, 0]
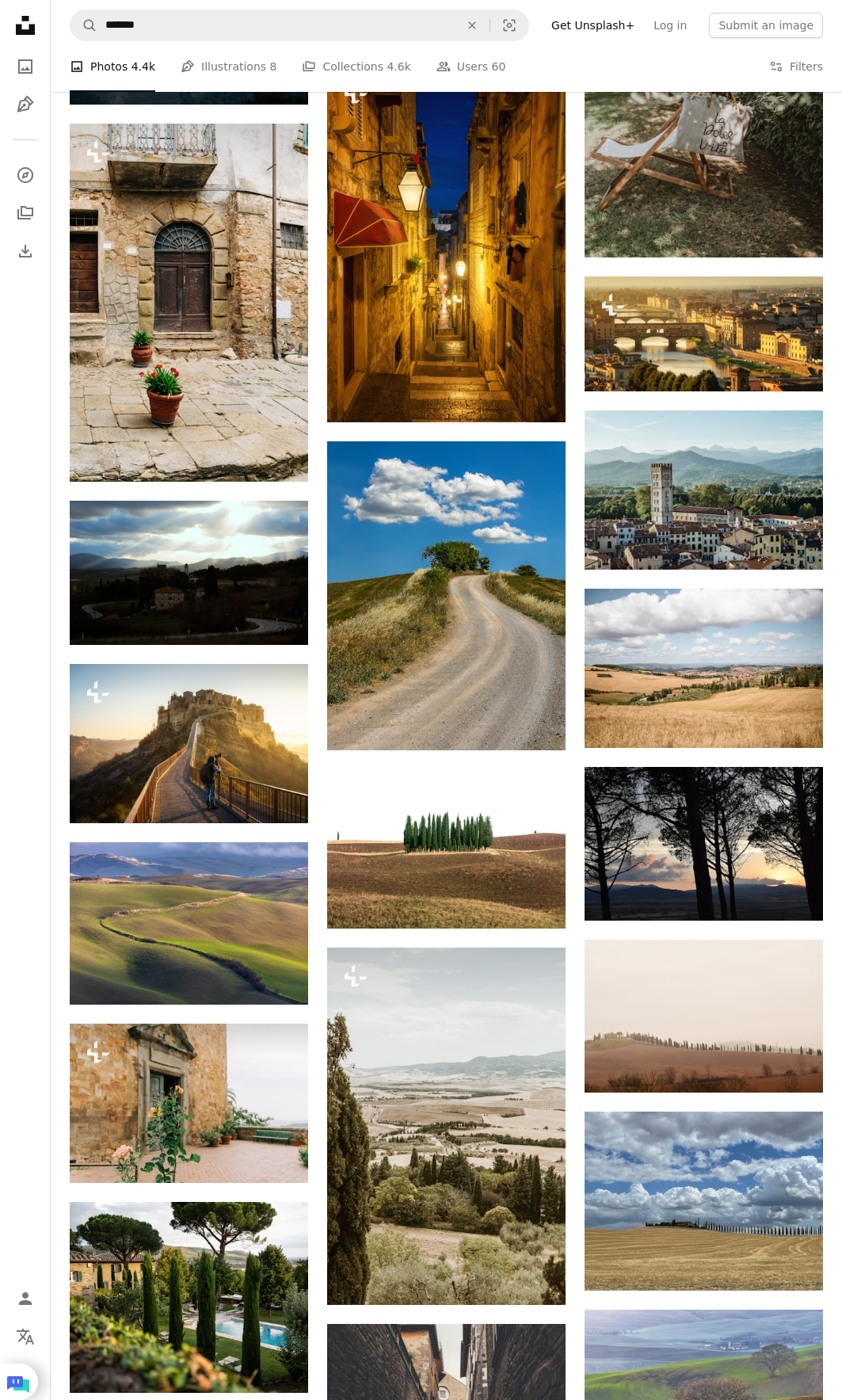
scroll to position [24591, 0]
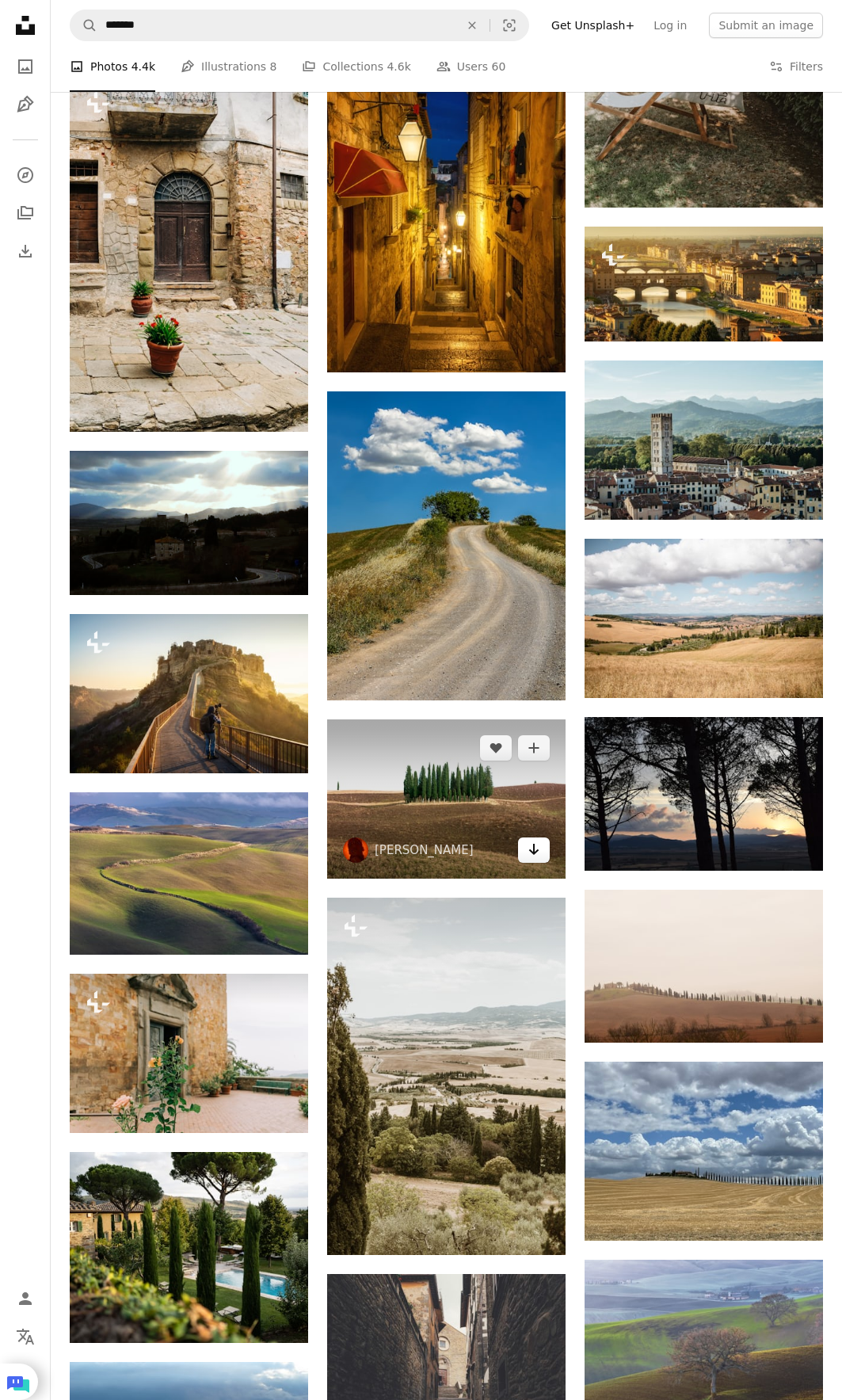
click at [533, 853] on icon "Arrow pointing down" at bounding box center [533, 849] width 13 height 19
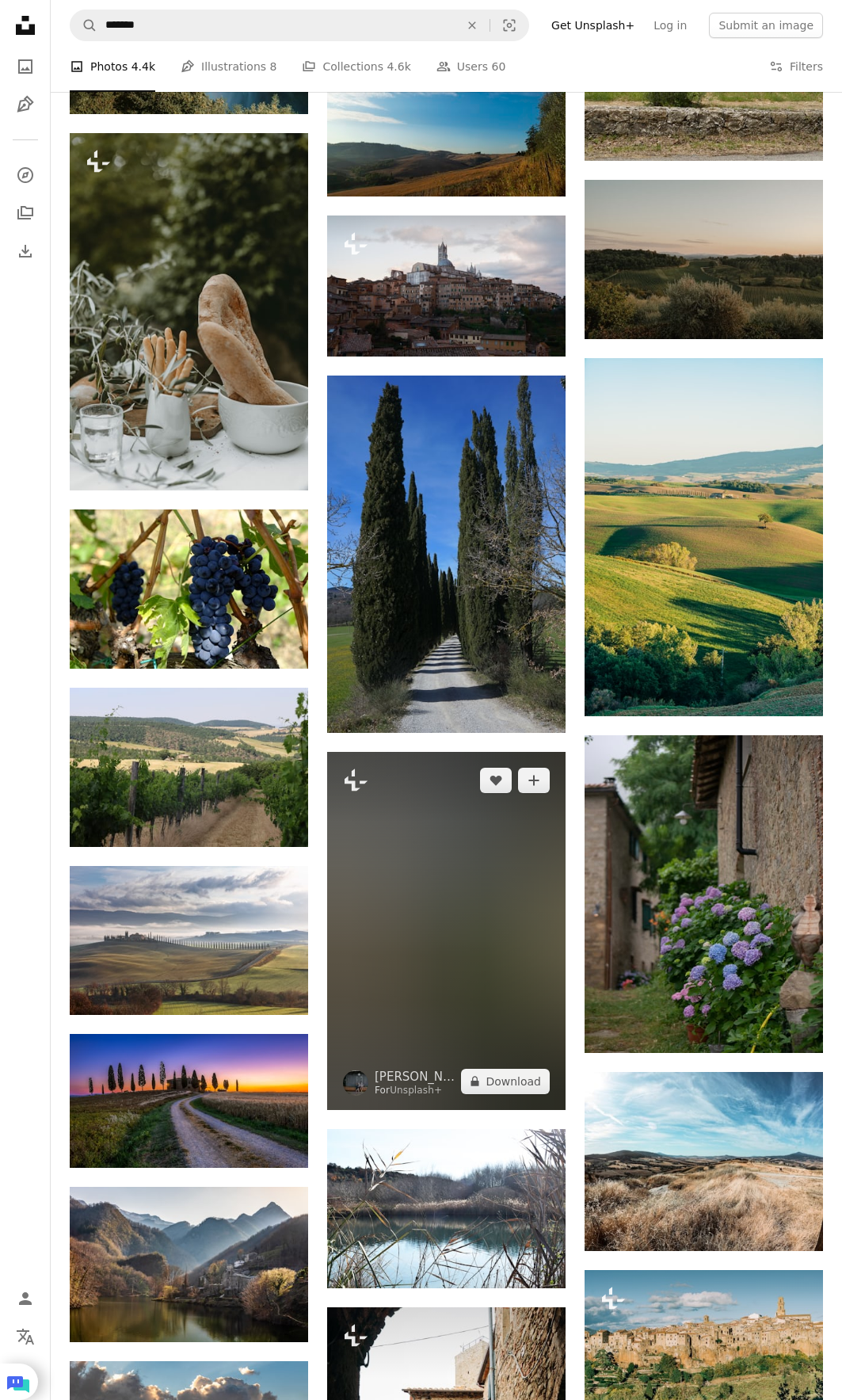
scroll to position [27917, 0]
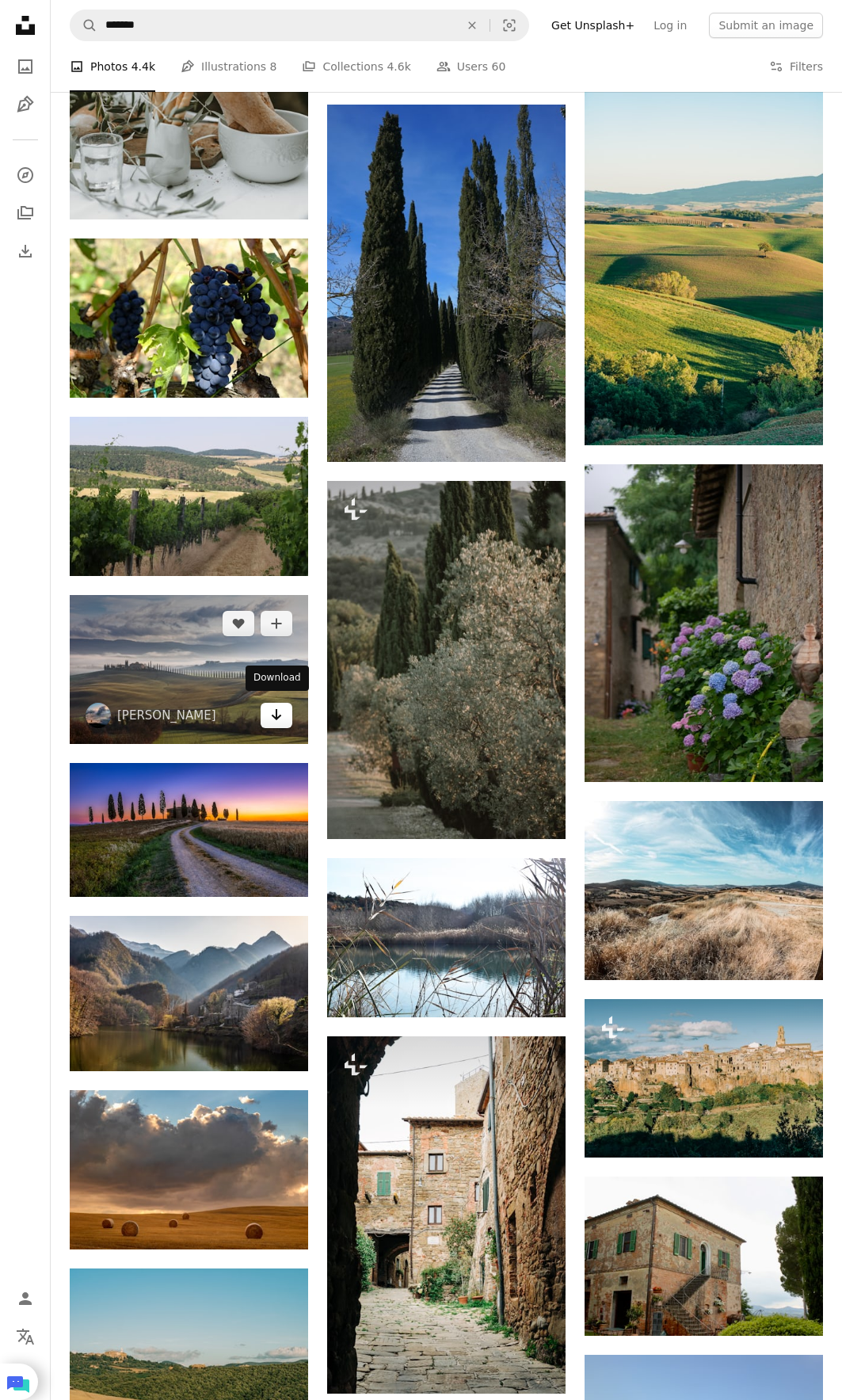
click at [283, 714] on link "Arrow pointing down" at bounding box center [276, 715] width 31 height 25
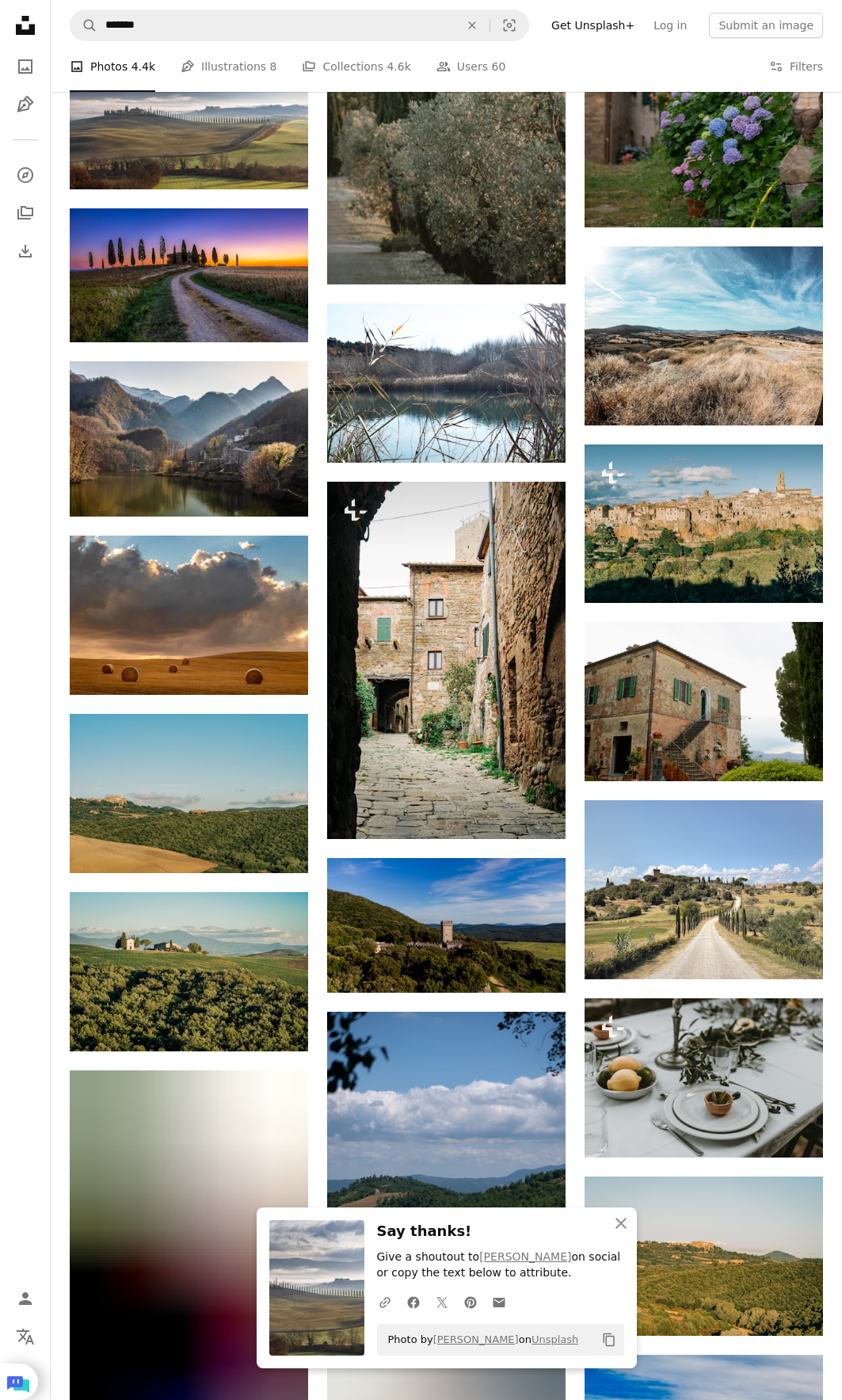
scroll to position [28789, 0]
